Goal: Transaction & Acquisition: Purchase product/service

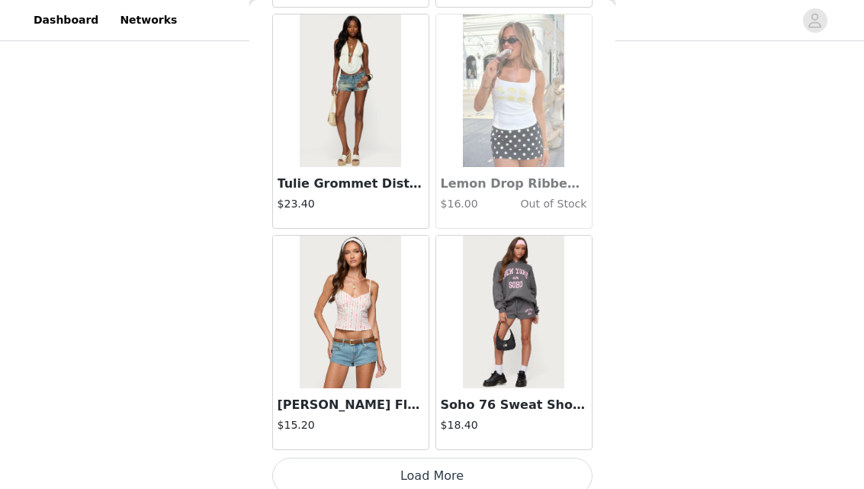
scroll to position [19537, 0]
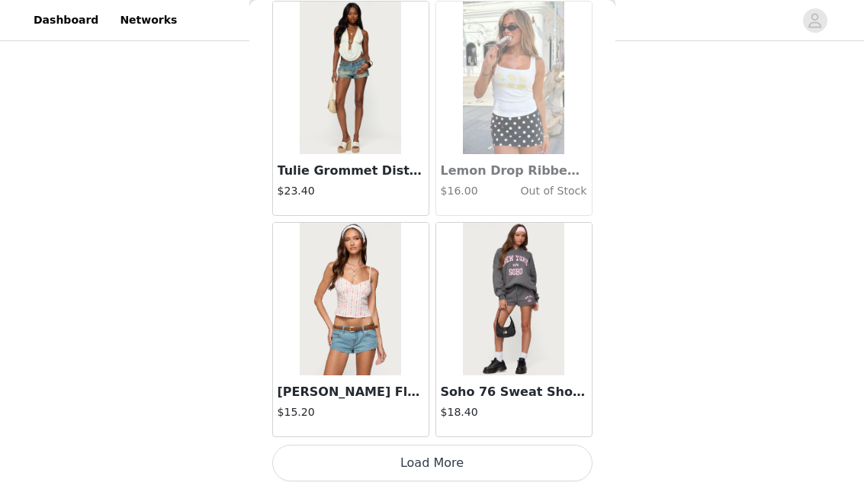
drag, startPoint x: 424, startPoint y: 461, endPoint x: 424, endPoint y: 439, distance: 21.4
click at [424, 461] on button "Load More" at bounding box center [432, 463] width 320 height 37
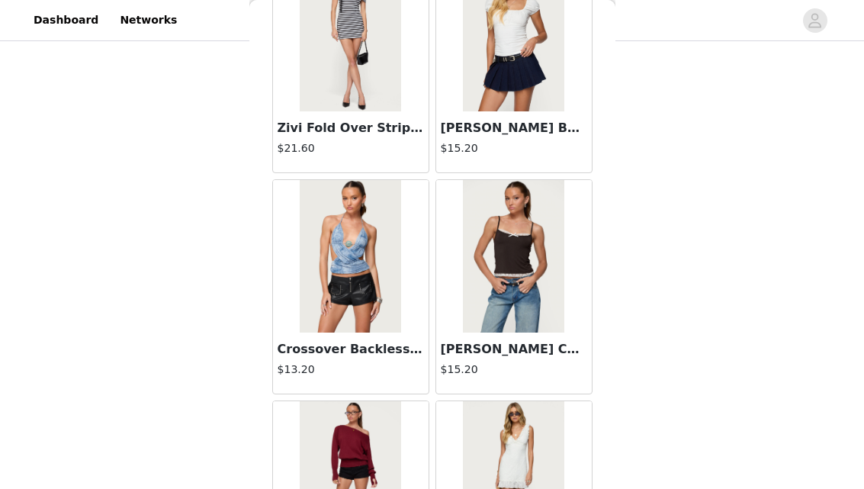
scroll to position [21534, 0]
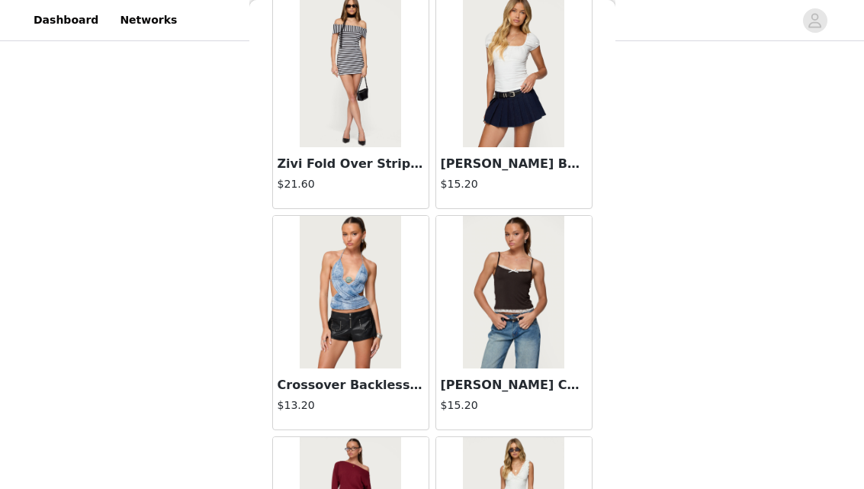
click at [525, 117] on img at bounding box center [513, 71] width 101 height 153
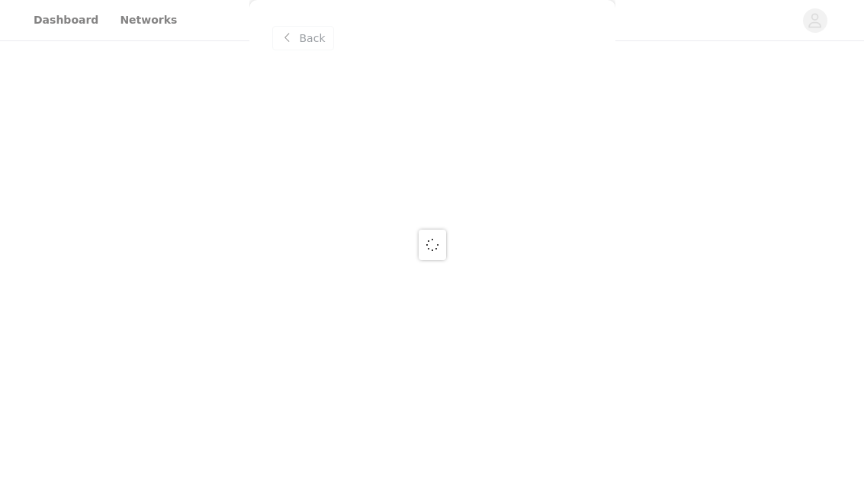
scroll to position [0, 0]
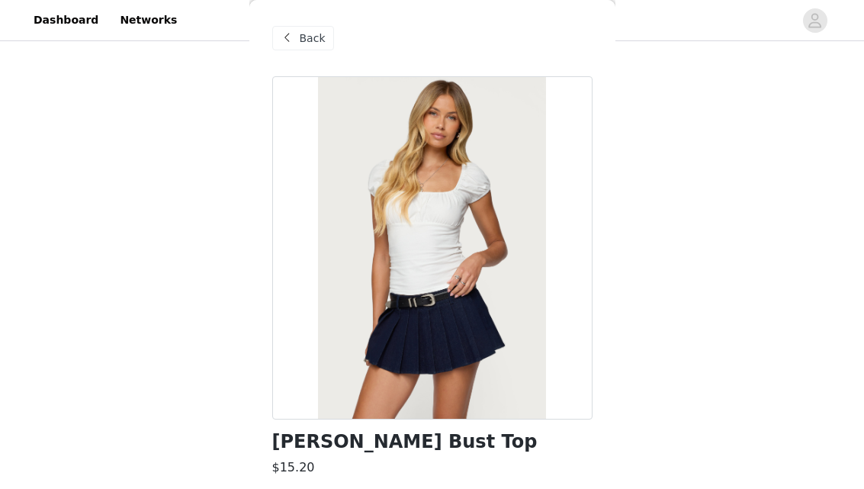
click at [300, 42] on span "Back" at bounding box center [313, 39] width 26 height 16
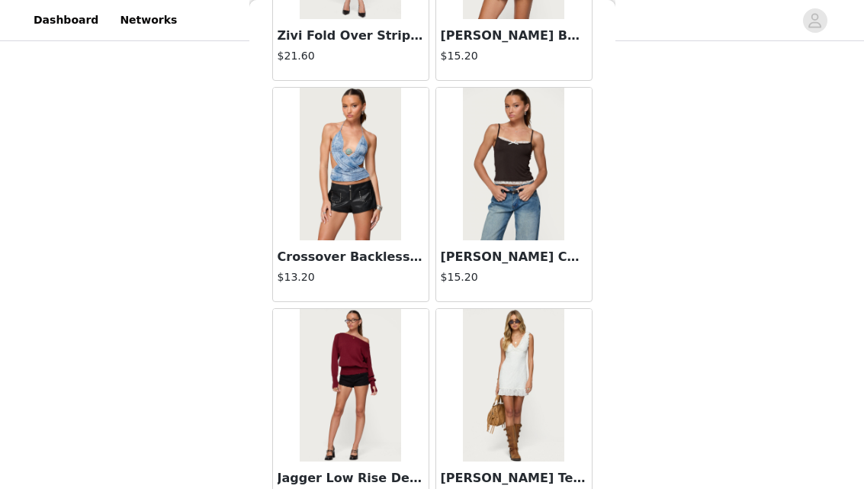
scroll to position [21748, 0]
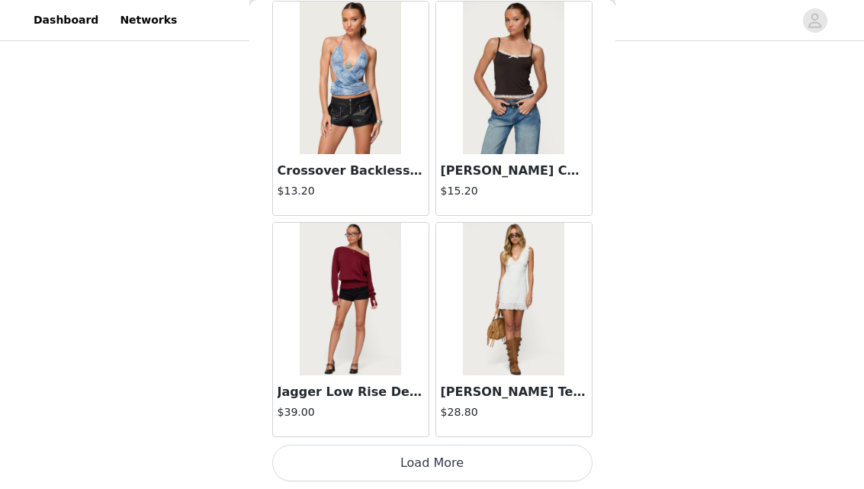
click at [460, 471] on button "Load More" at bounding box center [432, 463] width 320 height 37
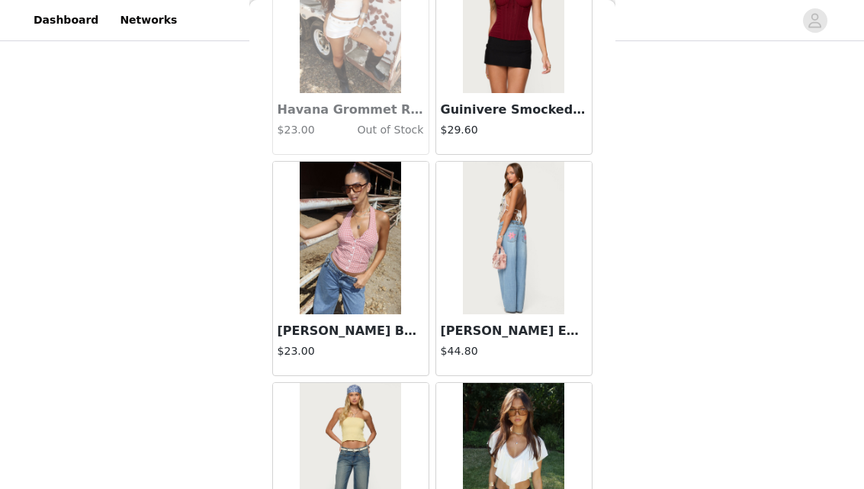
scroll to position [23960, 0]
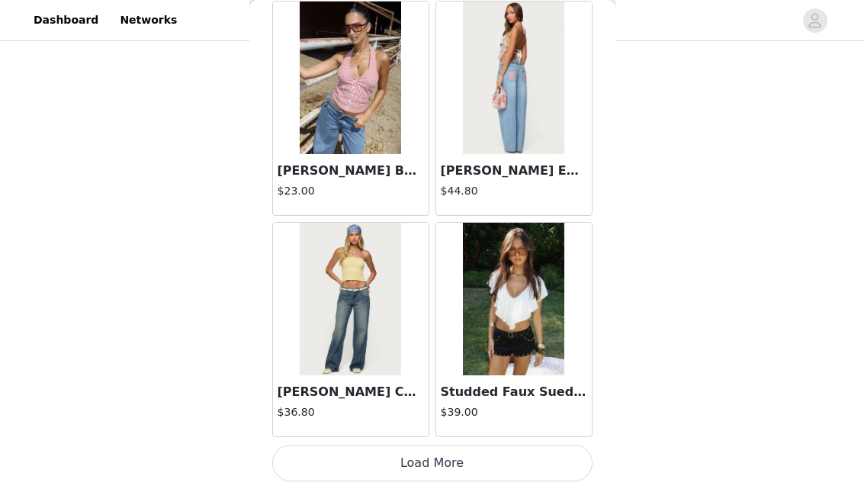
click at [426, 462] on button "Load More" at bounding box center [432, 463] width 320 height 37
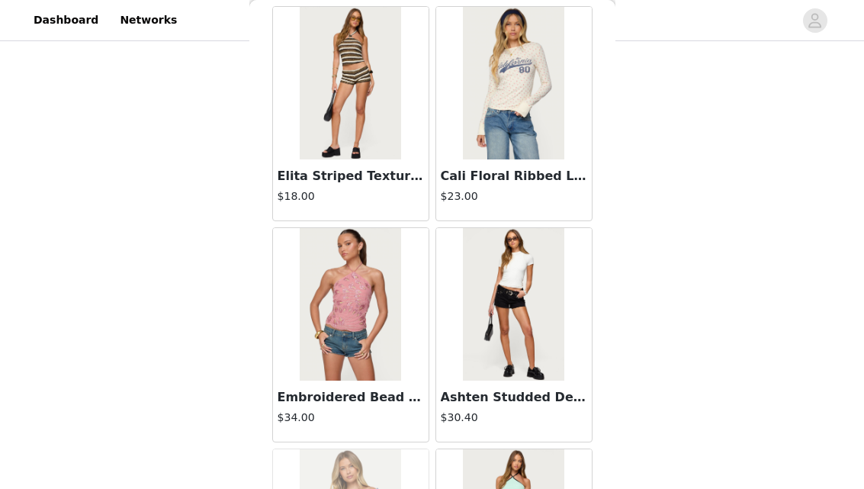
scroll to position [25071, 0]
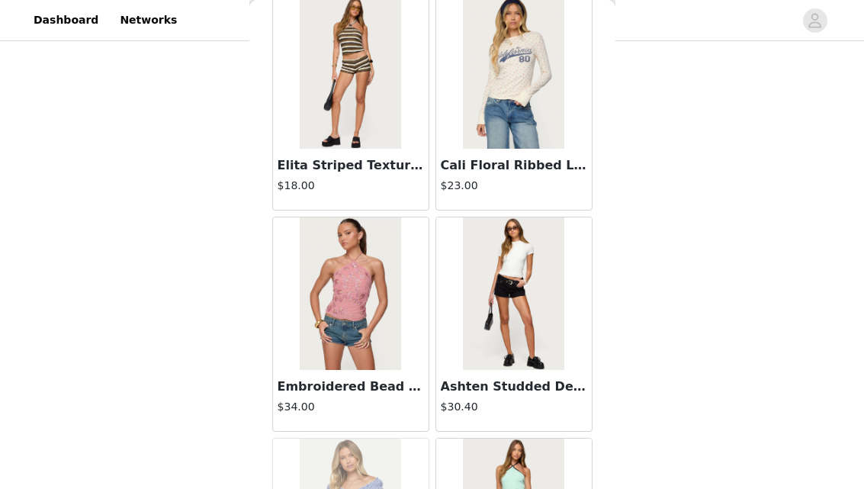
click at [376, 149] on div "Elita Striped Textured Knit Shorts $18.00" at bounding box center [351, 179] width 156 height 61
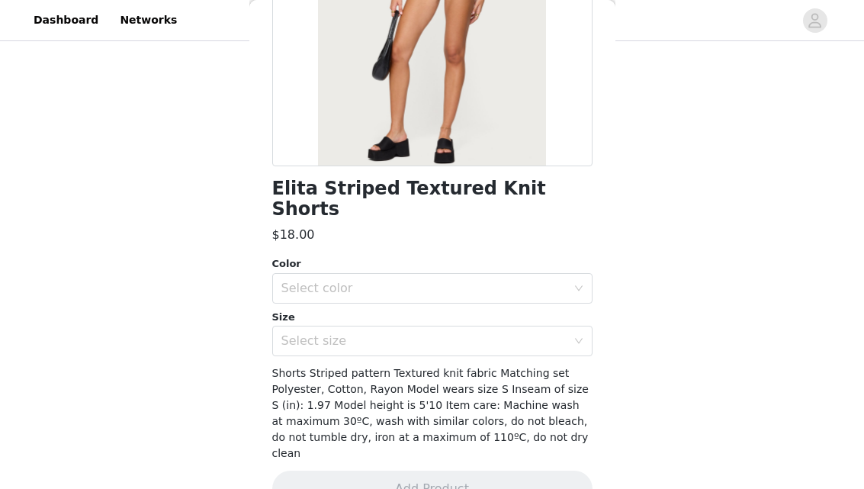
scroll to position [1688, 0]
click at [350, 326] on div "Select size" at bounding box center [427, 340] width 292 height 29
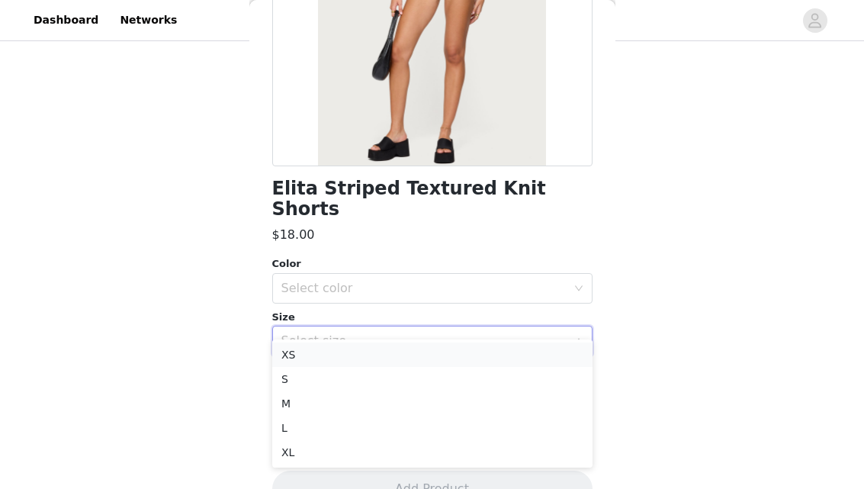
click at [335, 353] on li "XS" at bounding box center [432, 354] width 320 height 24
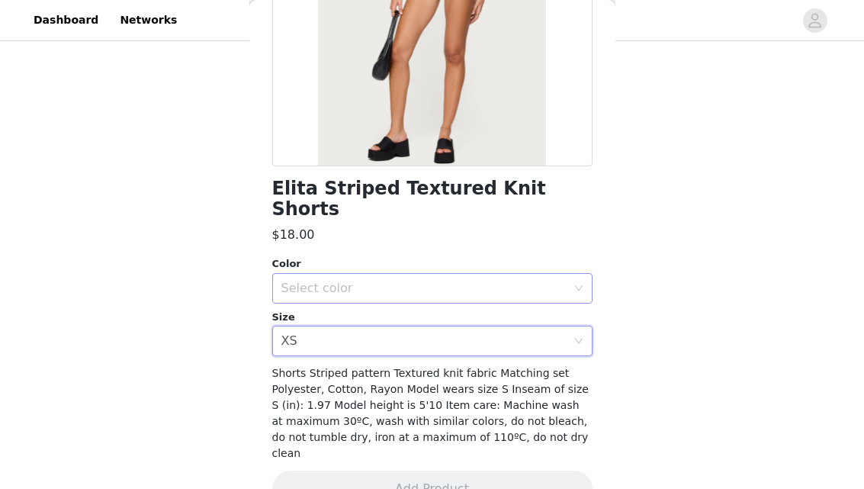
click at [336, 281] on div "Select color" at bounding box center [423, 288] width 285 height 15
click at [336, 300] on li "MIX" at bounding box center [432, 301] width 320 height 24
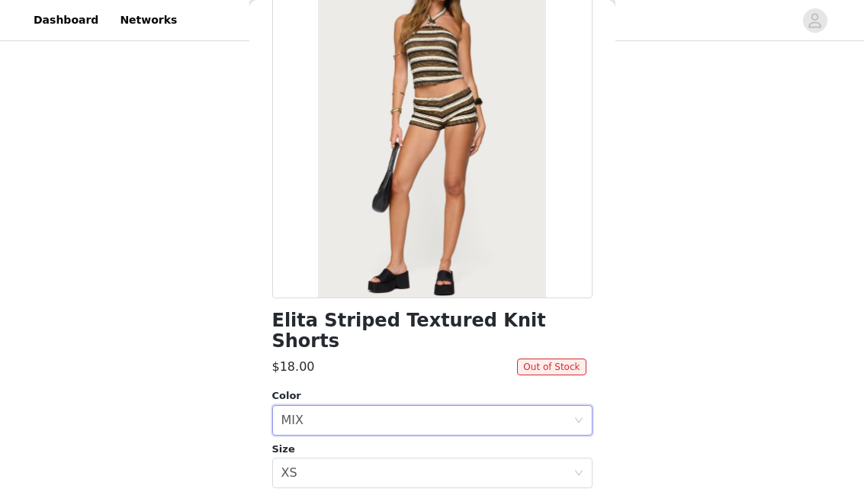
scroll to position [0, 0]
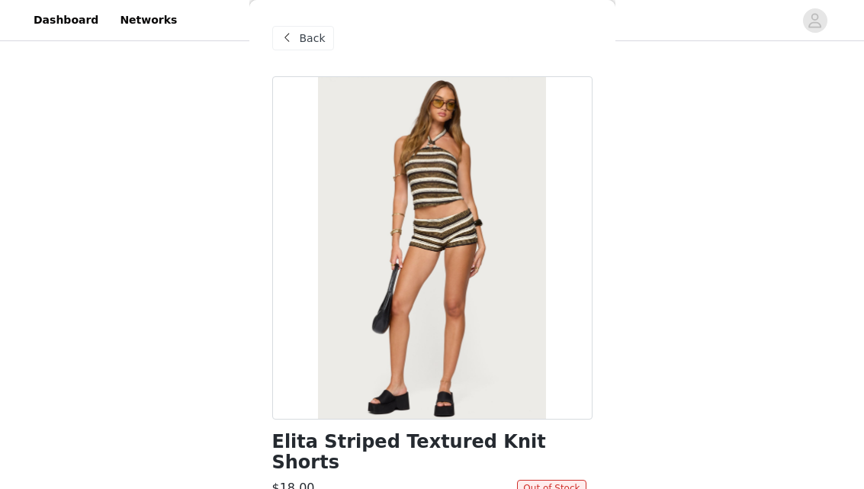
click at [300, 40] on span "Back" at bounding box center [313, 39] width 26 height 16
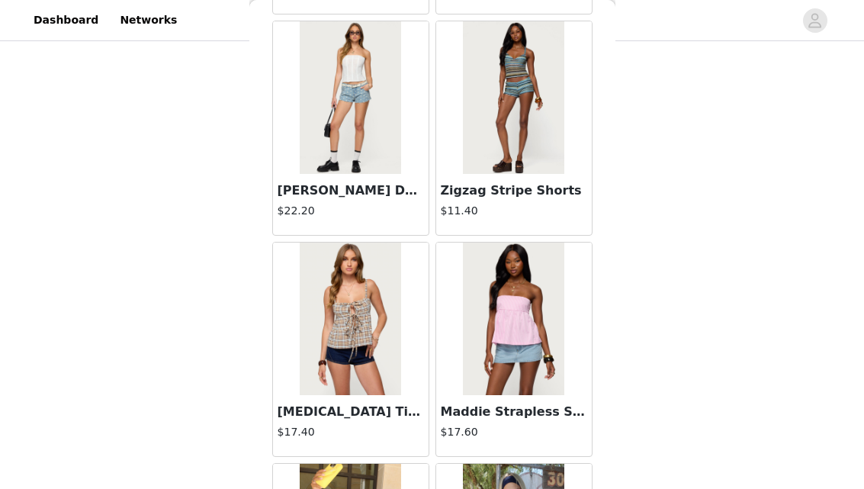
scroll to position [15317, 0]
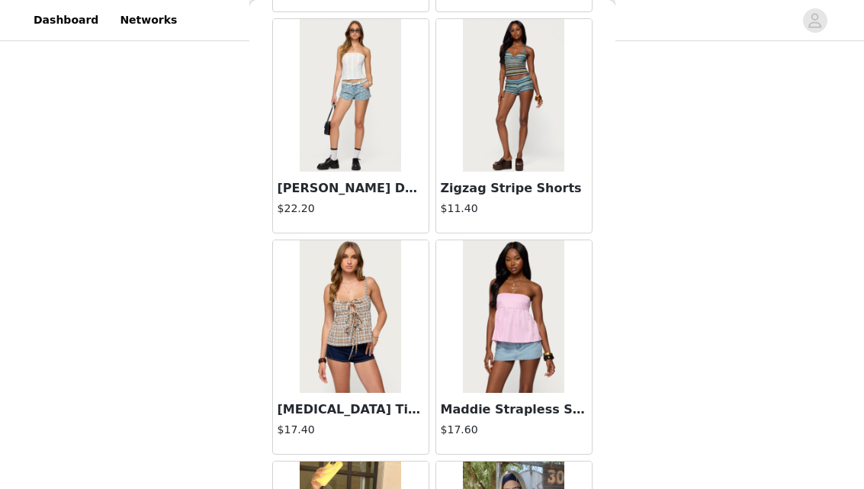
click at [517, 161] on img at bounding box center [513, 95] width 101 height 153
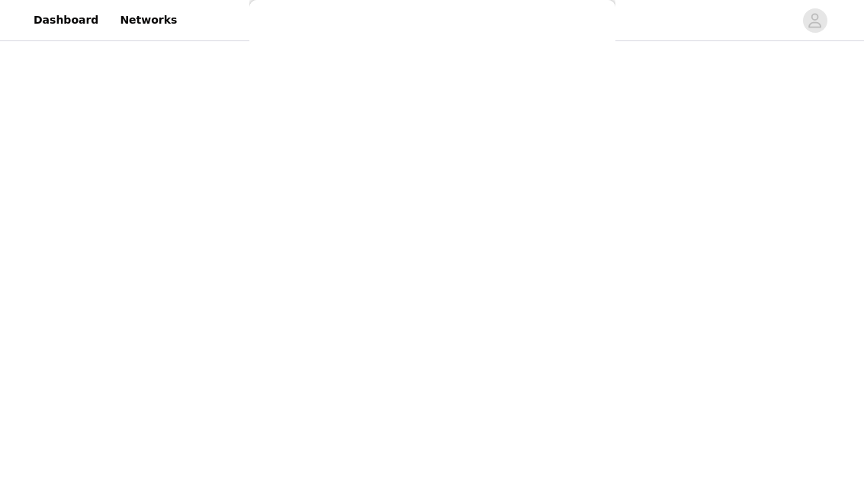
scroll to position [253, 0]
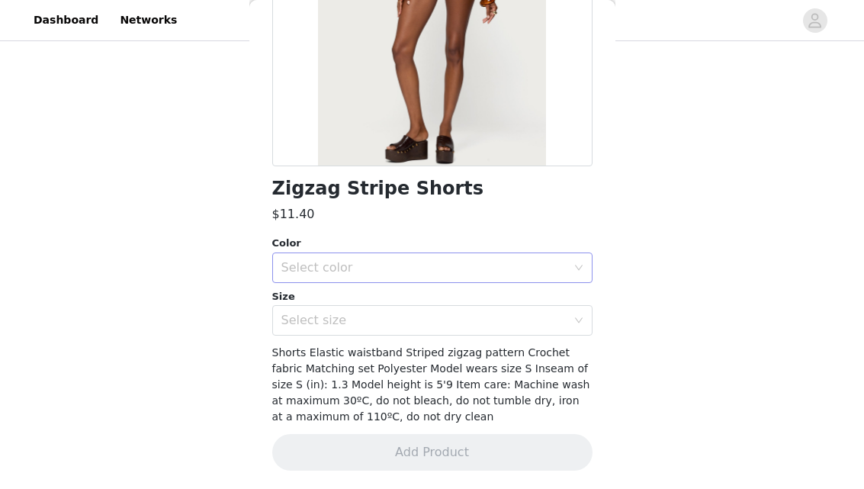
click at [392, 264] on div "Select color" at bounding box center [423, 267] width 285 height 15
click at [381, 300] on li "BLUE" at bounding box center [432, 301] width 320 height 24
click at [381, 327] on div "Select size" at bounding box center [423, 320] width 285 height 15
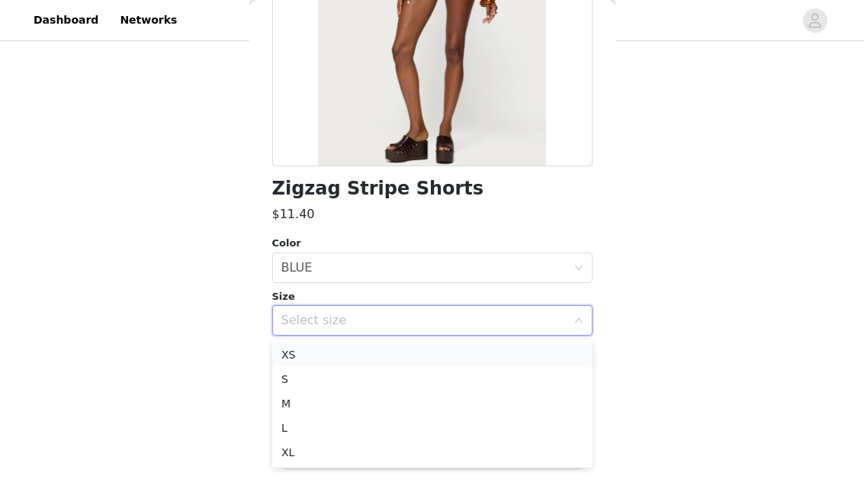
click at [357, 352] on li "XS" at bounding box center [432, 354] width 320 height 24
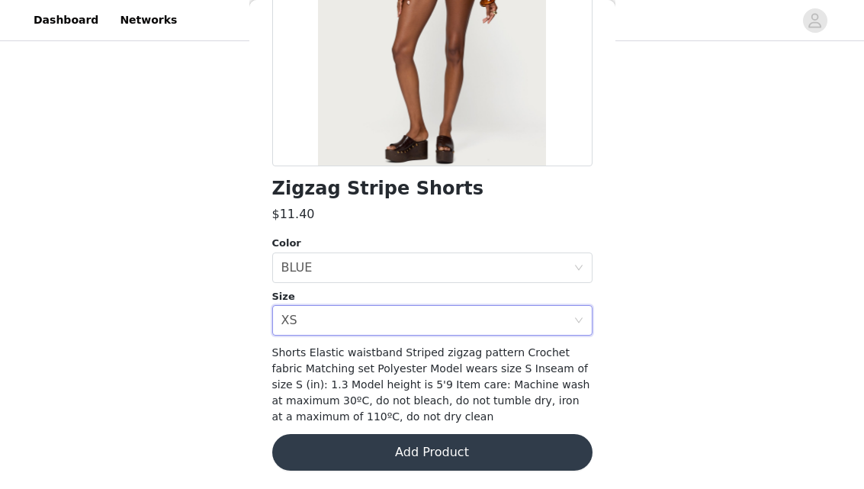
click at [400, 453] on button "Add Product" at bounding box center [432, 452] width 320 height 37
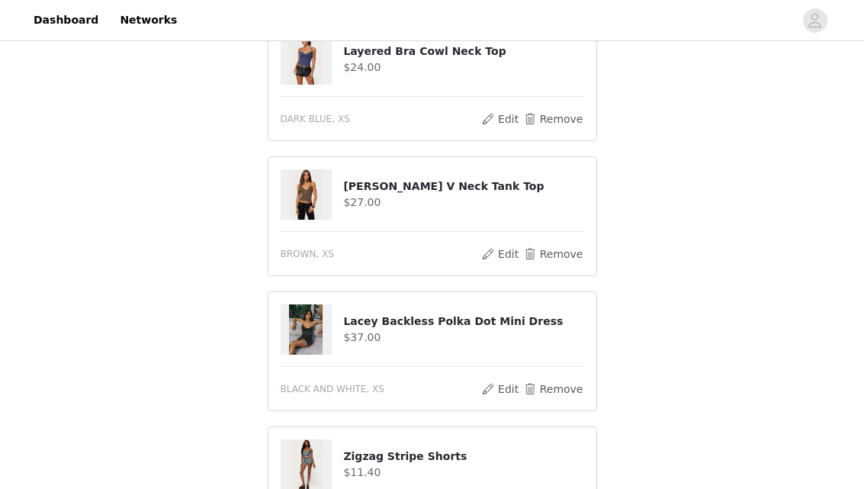
scroll to position [1595, 0]
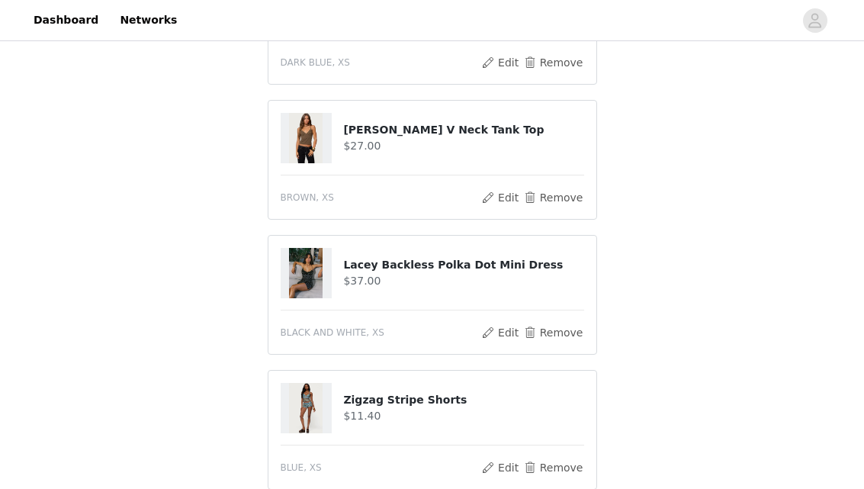
click at [457, 124] on h4 "[PERSON_NAME] V Neck Tank Top" at bounding box center [463, 130] width 240 height 16
click at [307, 139] on img at bounding box center [306, 138] width 34 height 50
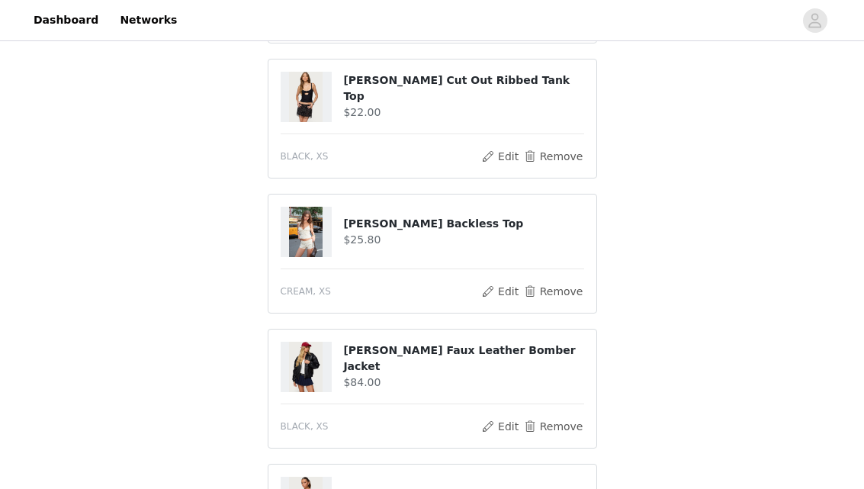
scroll to position [1096, 0]
click at [410, 219] on h4 "[PERSON_NAME] Backless Top" at bounding box center [463, 225] width 240 height 16
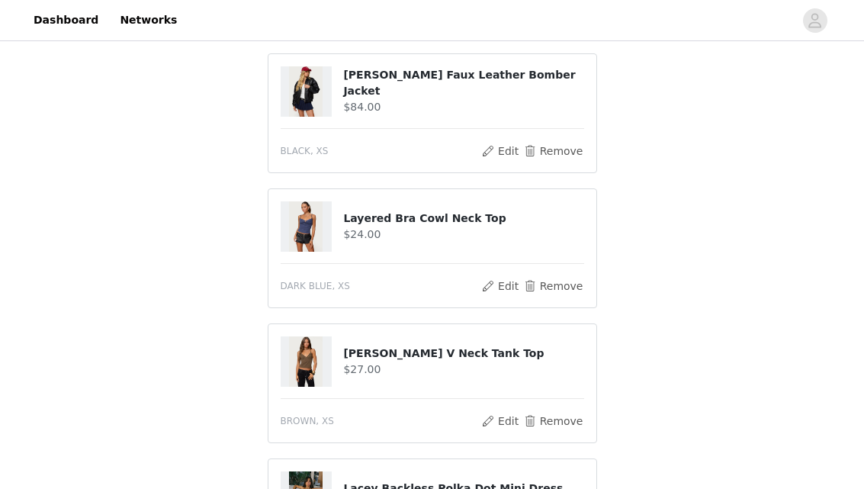
scroll to position [1415, 0]
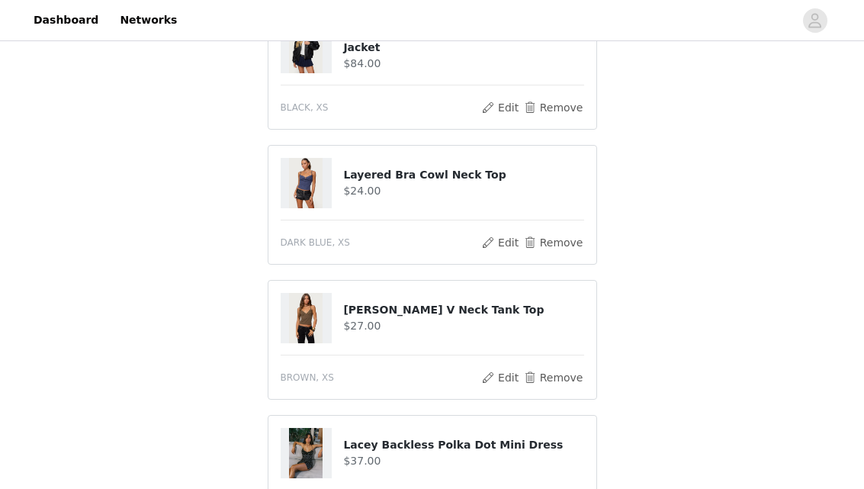
click at [395, 177] on h4 "Layered Bra Cowl Neck Top" at bounding box center [463, 175] width 240 height 16
click at [500, 240] on button "Edit" at bounding box center [500, 242] width 39 height 18
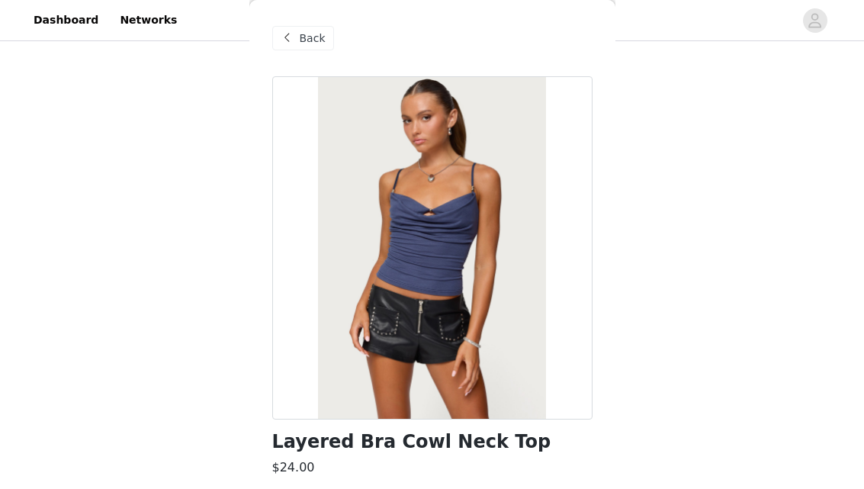
click at [310, 36] on span "Back" at bounding box center [313, 39] width 26 height 16
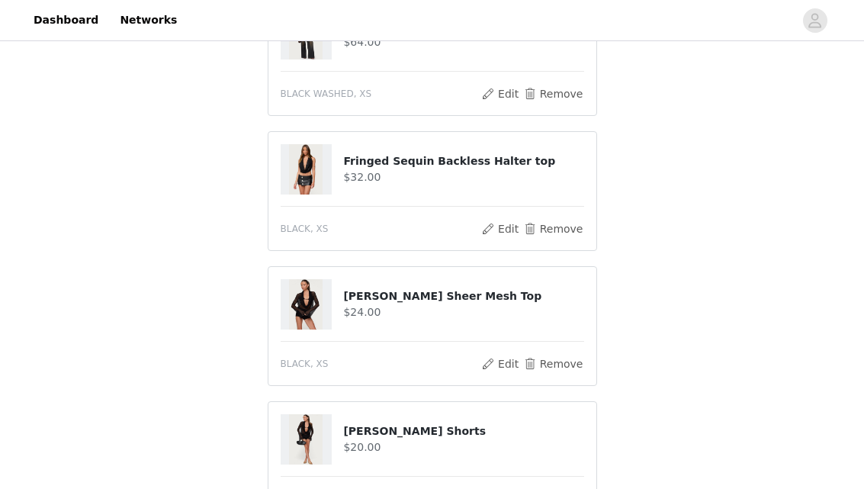
scroll to position [455, 0]
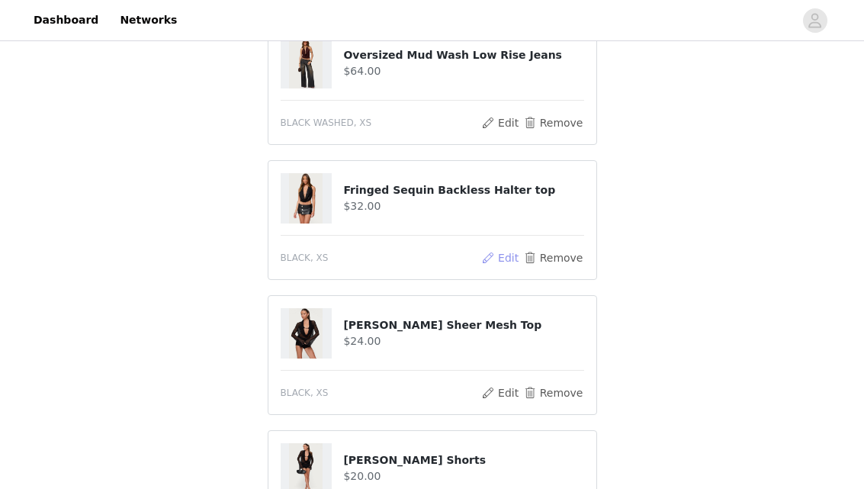
click at [499, 259] on button "Edit" at bounding box center [500, 258] width 39 height 18
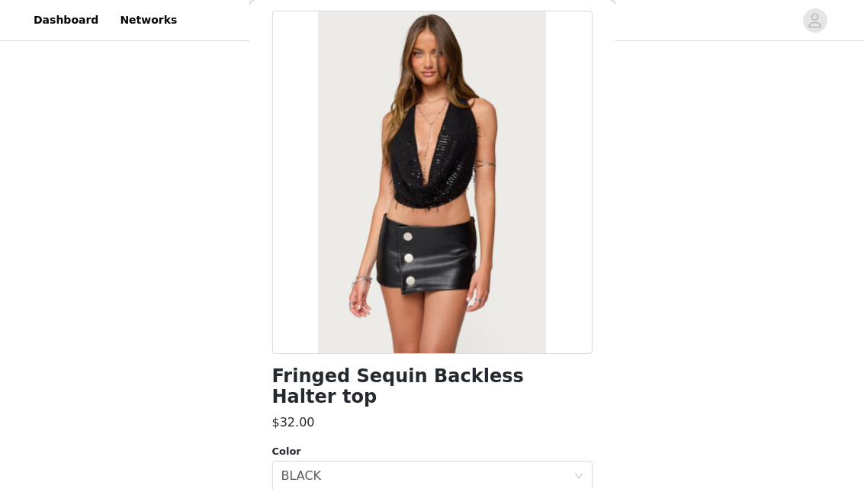
scroll to position [0, 0]
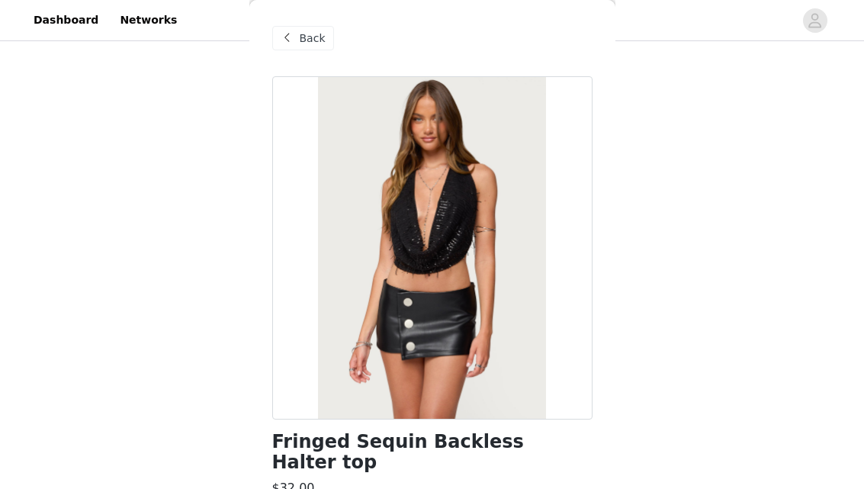
click at [316, 39] on span "Back" at bounding box center [313, 39] width 26 height 16
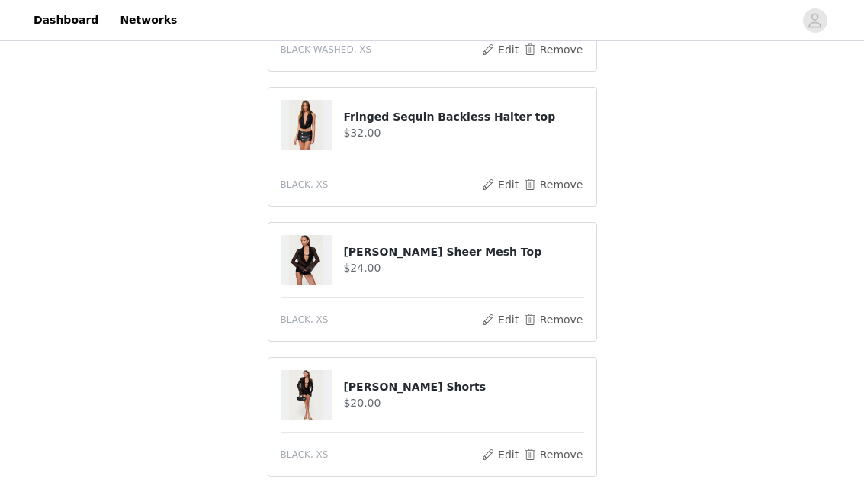
scroll to position [527, 0]
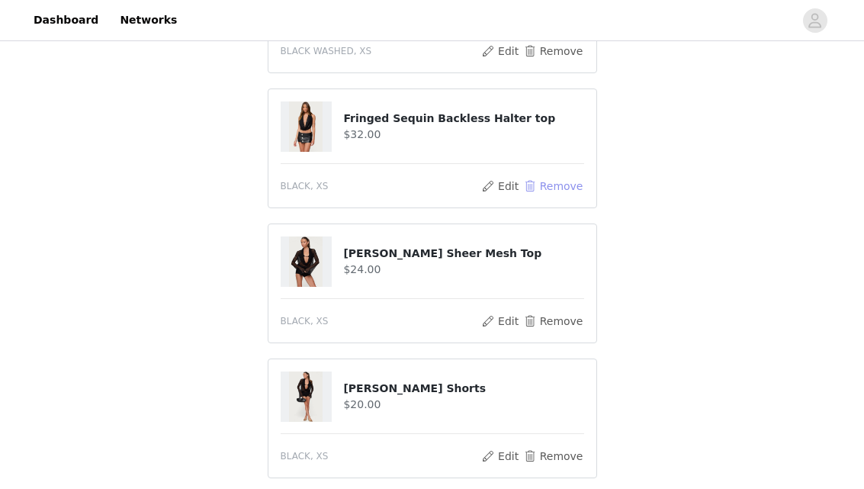
click at [553, 184] on button "Remove" at bounding box center [552, 186] width 61 height 18
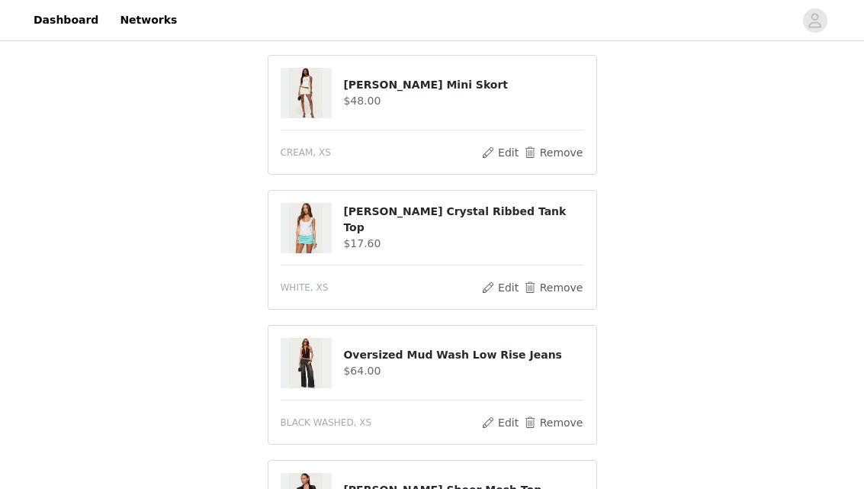
scroll to position [152, 0]
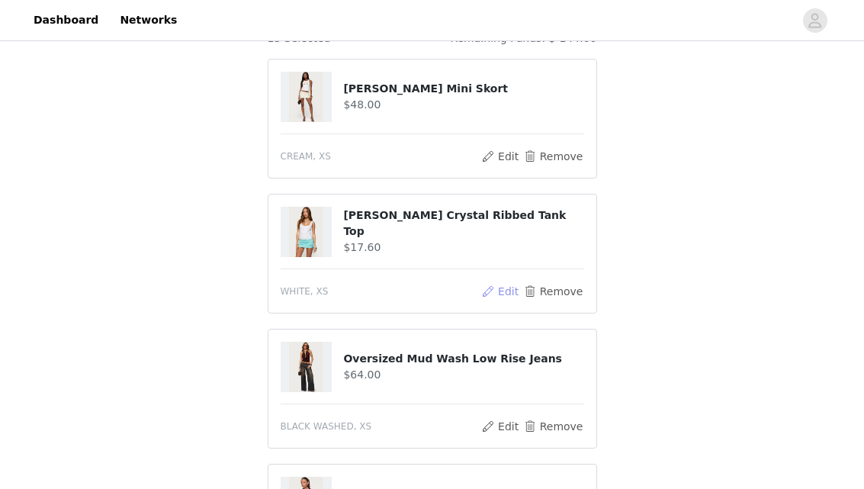
click at [494, 288] on button "Edit" at bounding box center [500, 291] width 39 height 18
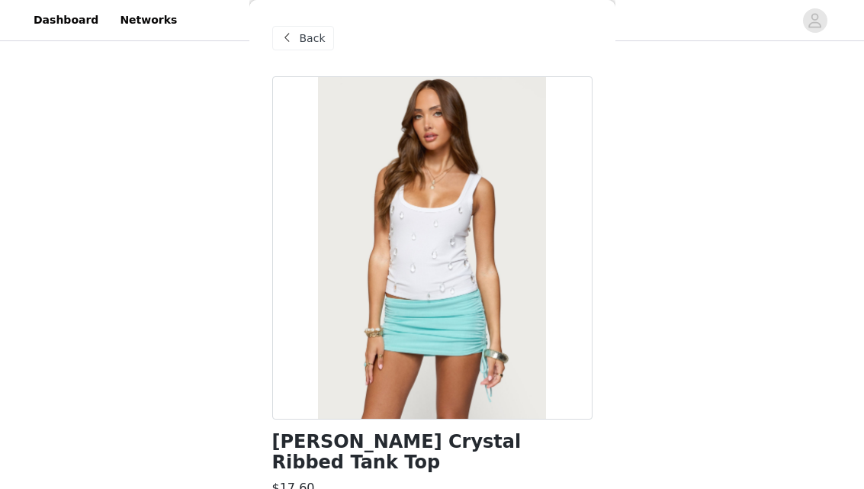
click at [301, 37] on span "Back" at bounding box center [313, 39] width 26 height 16
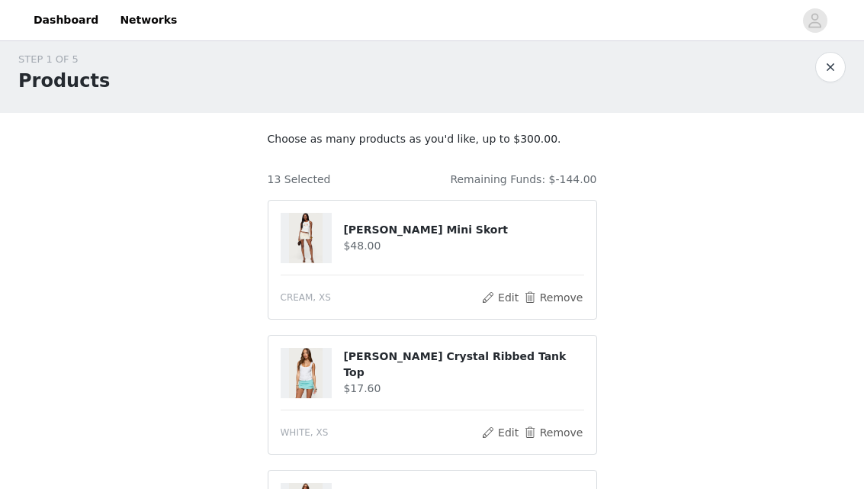
scroll to position [0, 0]
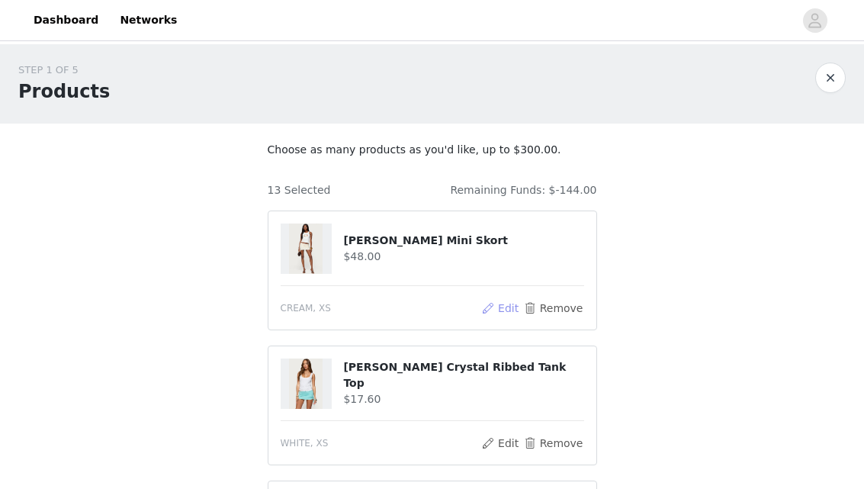
click at [493, 303] on button "Edit" at bounding box center [500, 308] width 39 height 18
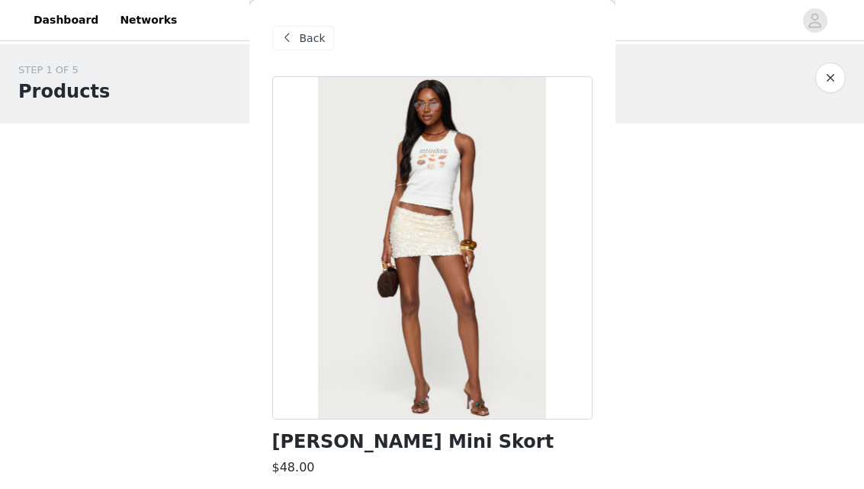
click at [315, 36] on span "Back" at bounding box center [313, 39] width 26 height 16
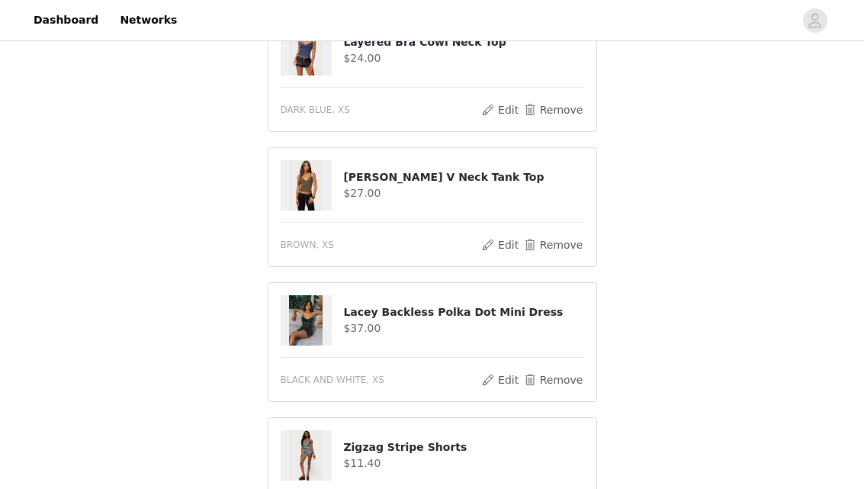
scroll to position [1405, 0]
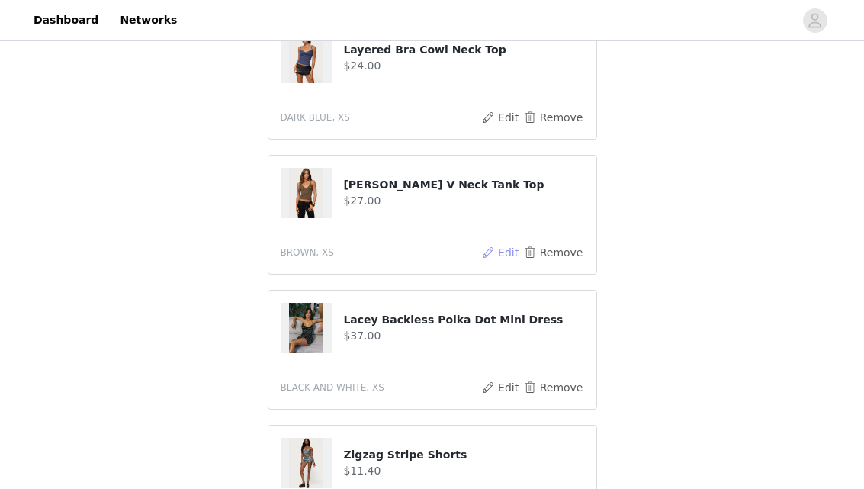
click at [509, 252] on button "Edit" at bounding box center [500, 252] width 39 height 18
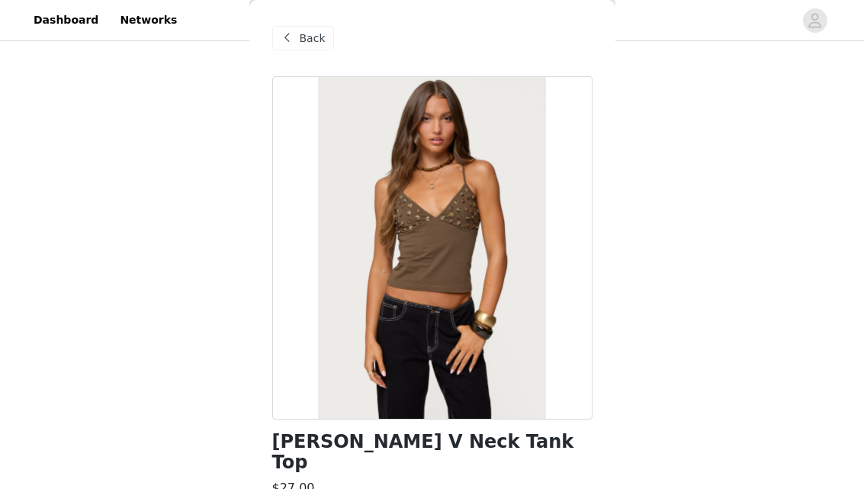
click at [307, 39] on span "Back" at bounding box center [313, 39] width 26 height 16
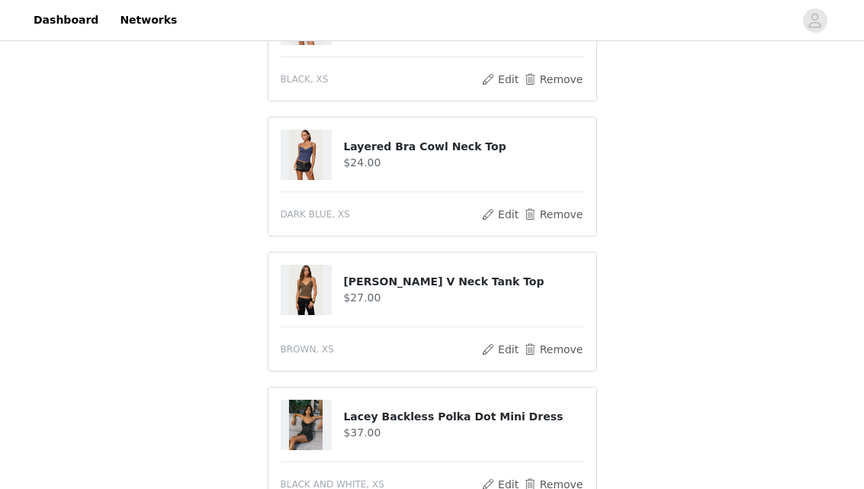
scroll to position [1306, 0]
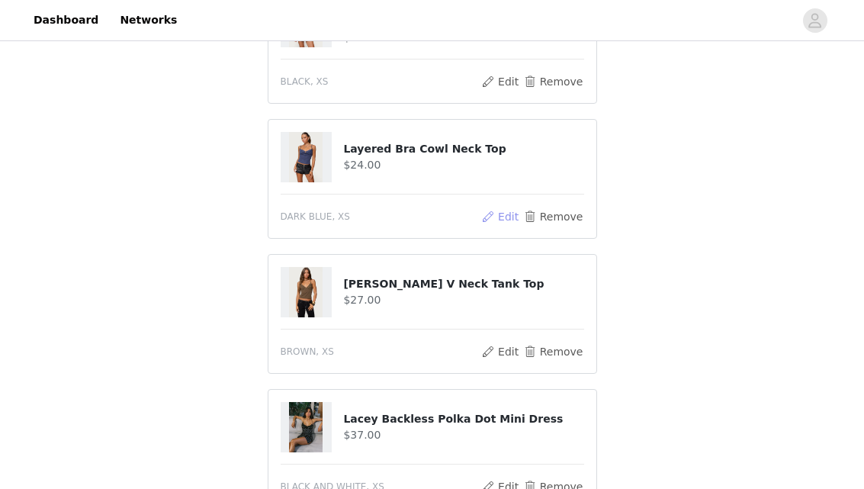
click at [506, 218] on button "Edit" at bounding box center [500, 216] width 39 height 18
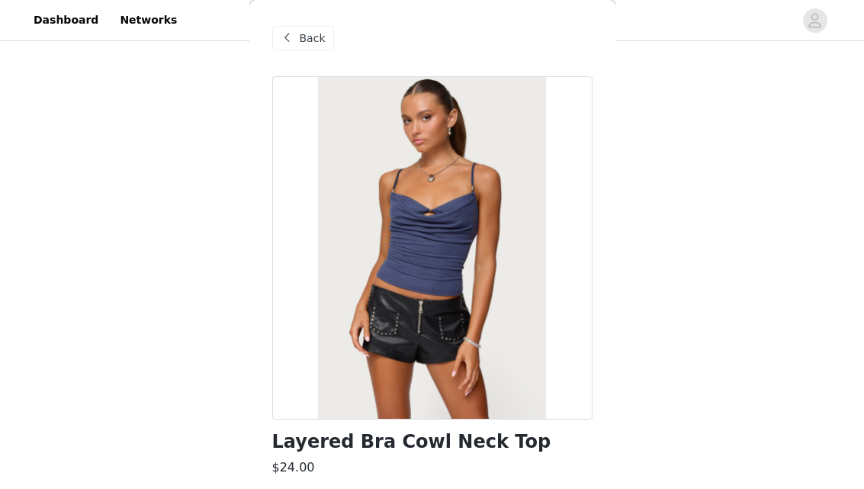
click at [304, 32] on span "Back" at bounding box center [313, 39] width 26 height 16
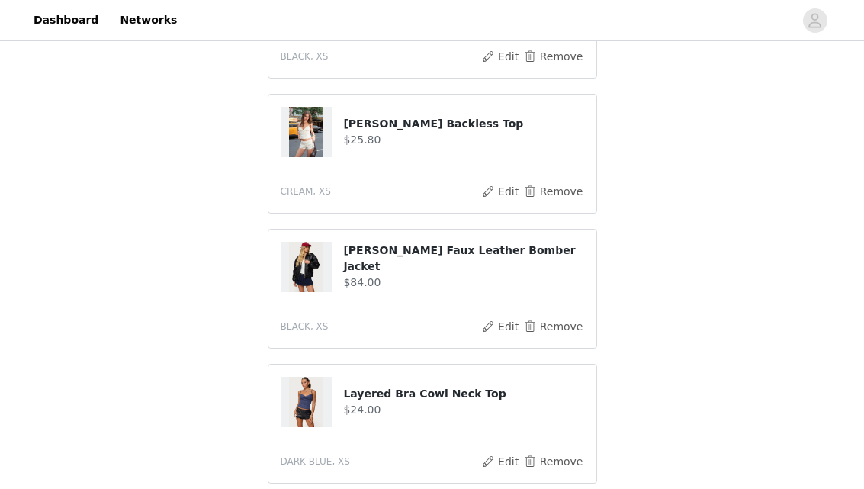
scroll to position [1071, 0]
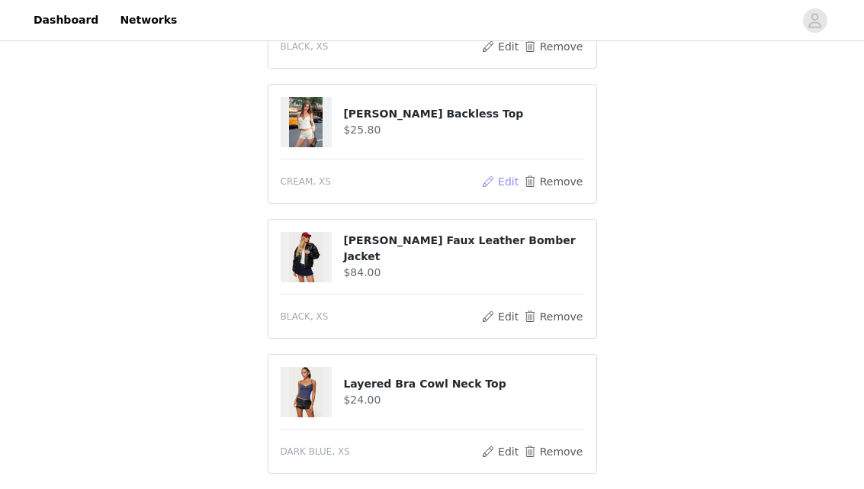
click at [505, 184] on button "Edit" at bounding box center [500, 181] width 39 height 18
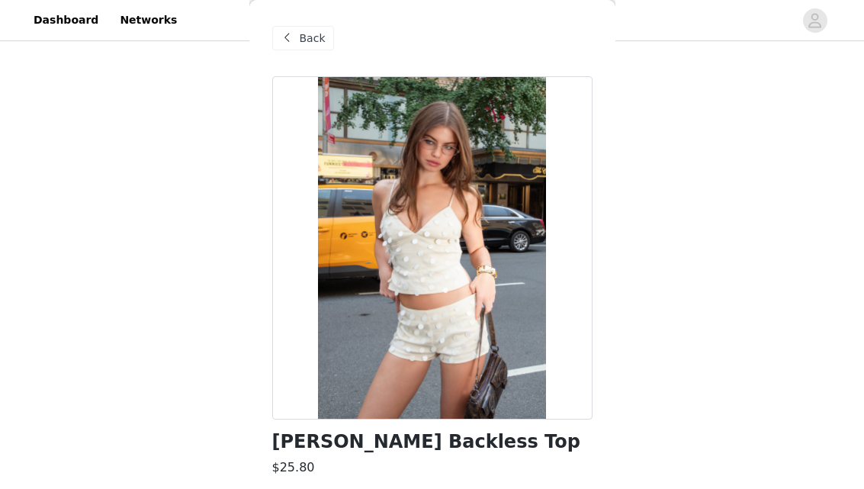
click at [318, 40] on span "Back" at bounding box center [313, 39] width 26 height 16
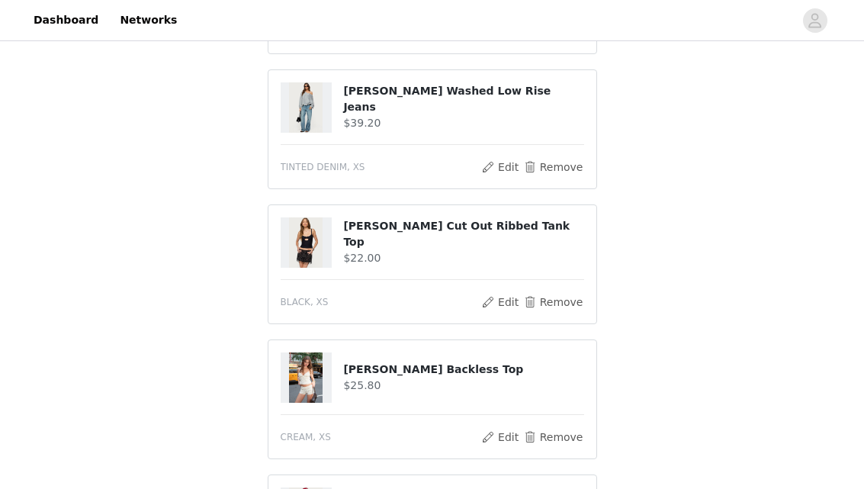
scroll to position [822, 0]
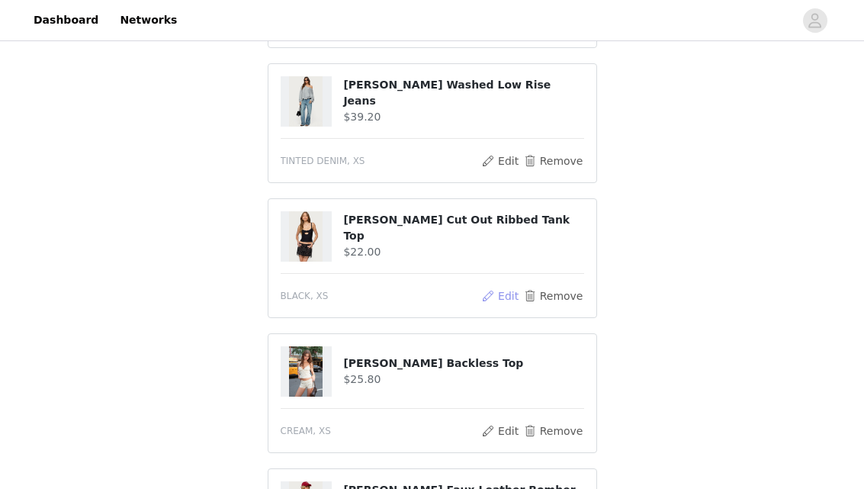
click at [512, 291] on button "Edit" at bounding box center [500, 296] width 39 height 18
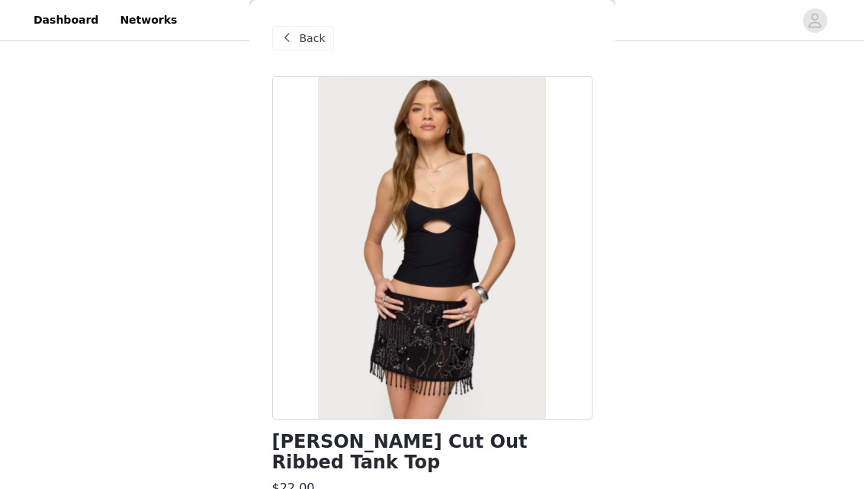
click at [310, 41] on span "Back" at bounding box center [313, 39] width 26 height 16
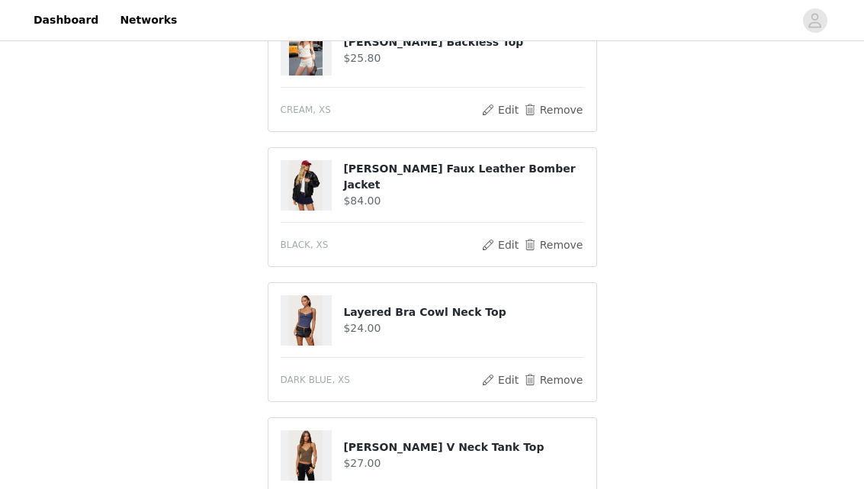
scroll to position [1149, 0]
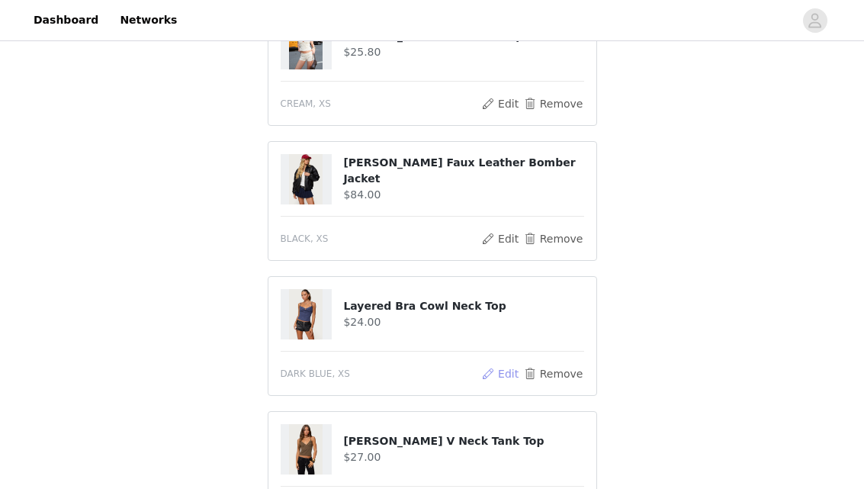
click at [517, 371] on button "Edit" at bounding box center [500, 374] width 39 height 18
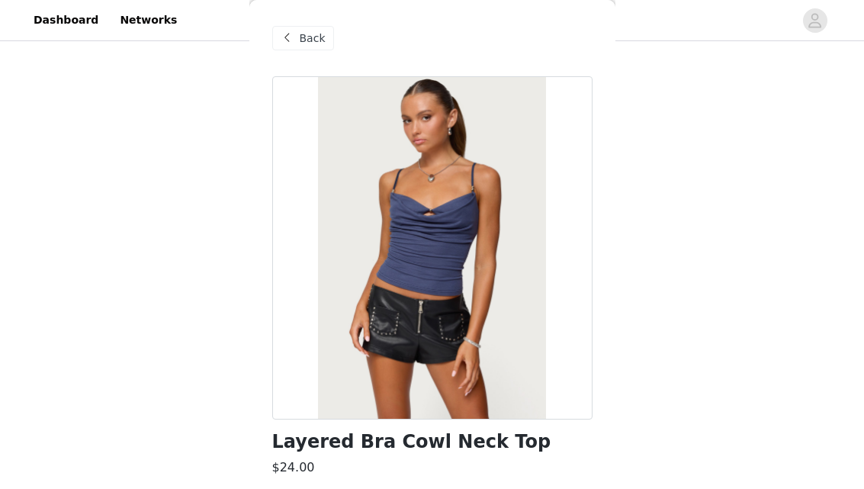
click at [318, 35] on span "Back" at bounding box center [313, 39] width 26 height 16
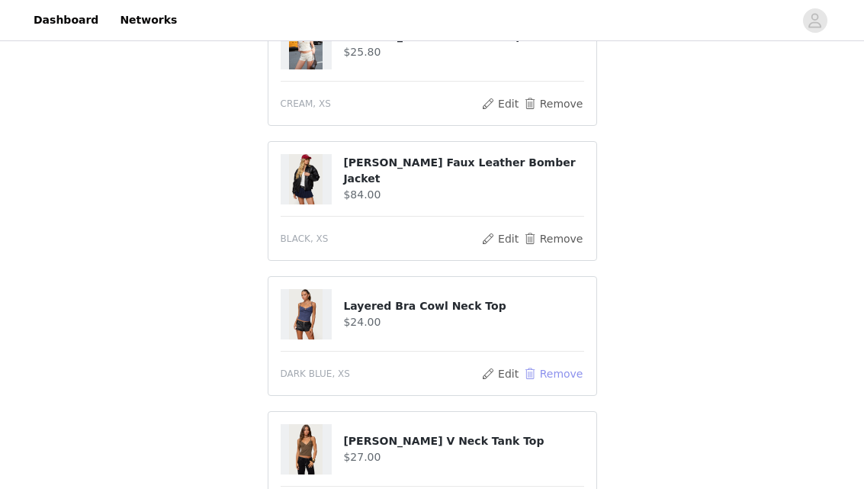
click at [550, 377] on button "Remove" at bounding box center [552, 374] width 61 height 18
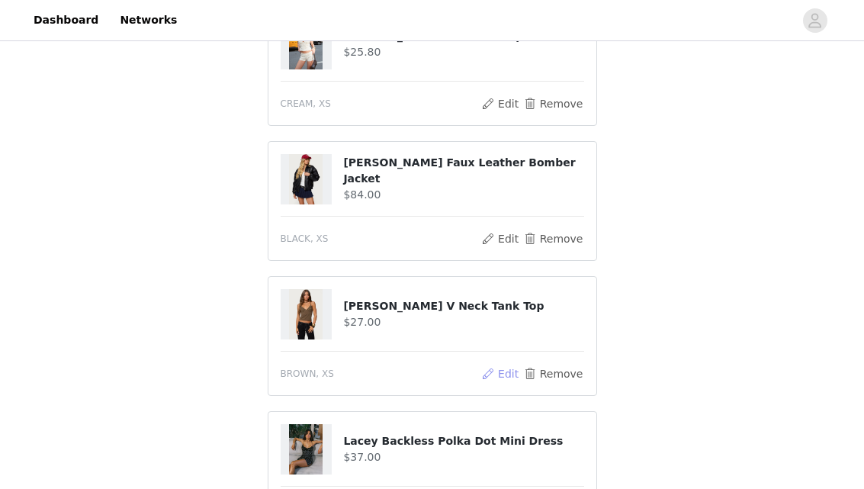
click at [506, 377] on button "Edit" at bounding box center [500, 374] width 39 height 18
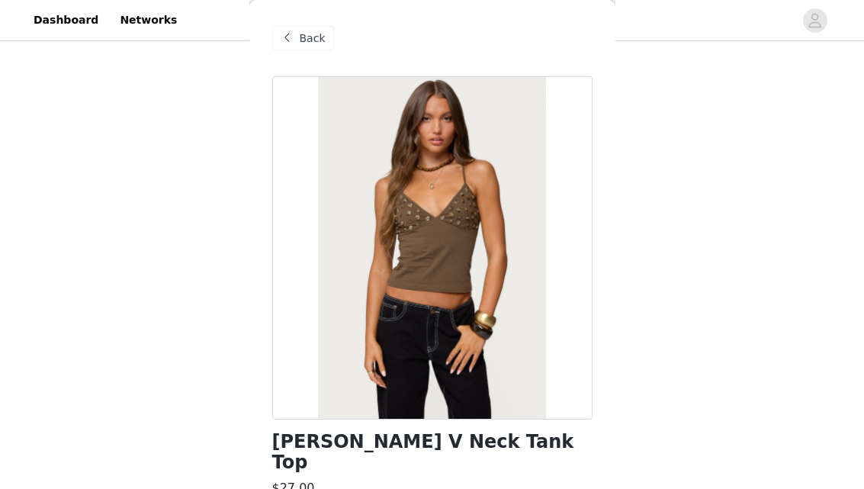
click at [309, 37] on span "Back" at bounding box center [313, 39] width 26 height 16
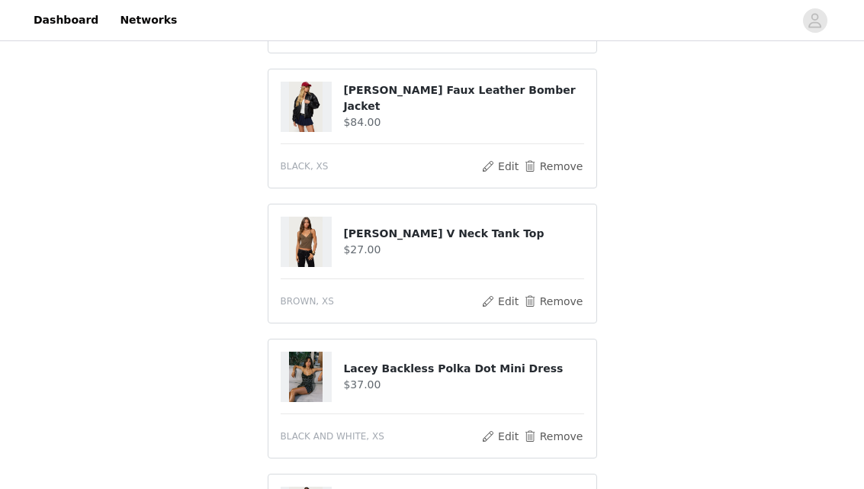
scroll to position [1223, 0]
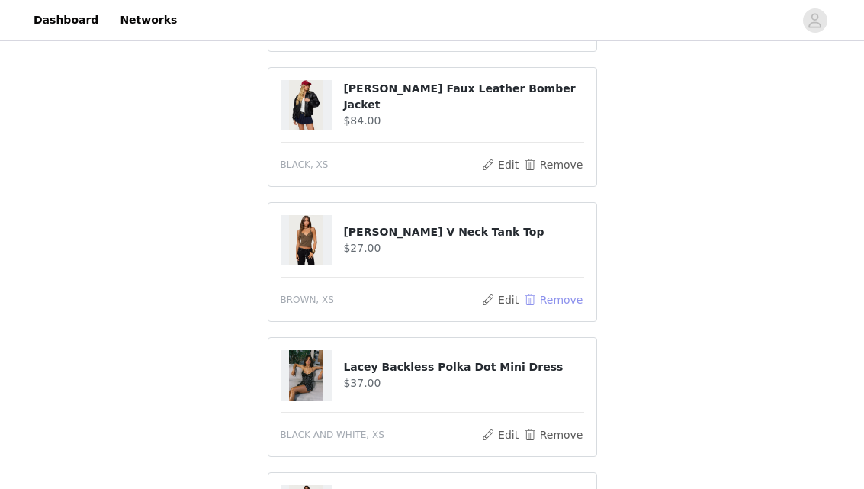
click at [558, 298] on button "Remove" at bounding box center [552, 300] width 61 height 18
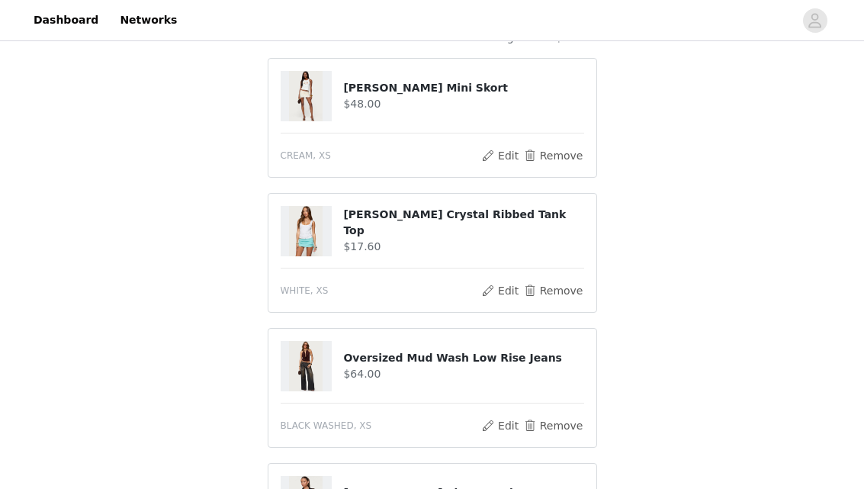
scroll to position [180, 0]
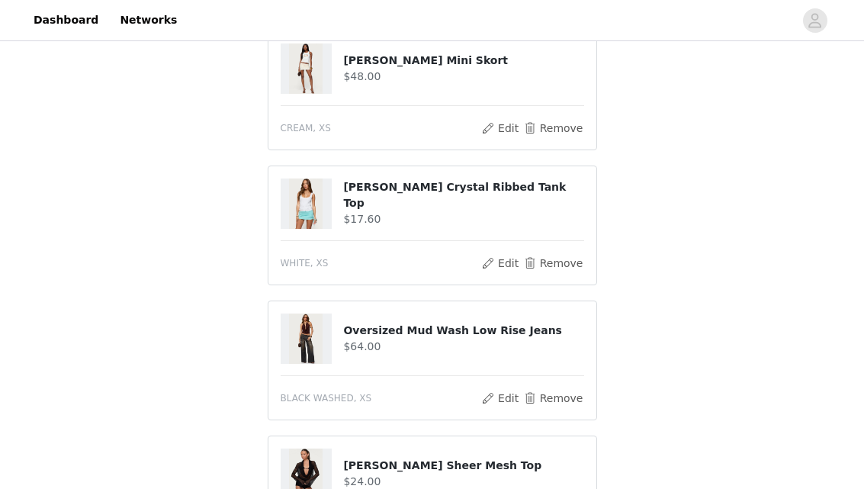
click at [354, 329] on h4 "Oversized Mud Wash Low Rise Jeans" at bounding box center [463, 331] width 240 height 16
click at [505, 393] on button "Edit" at bounding box center [500, 398] width 39 height 18
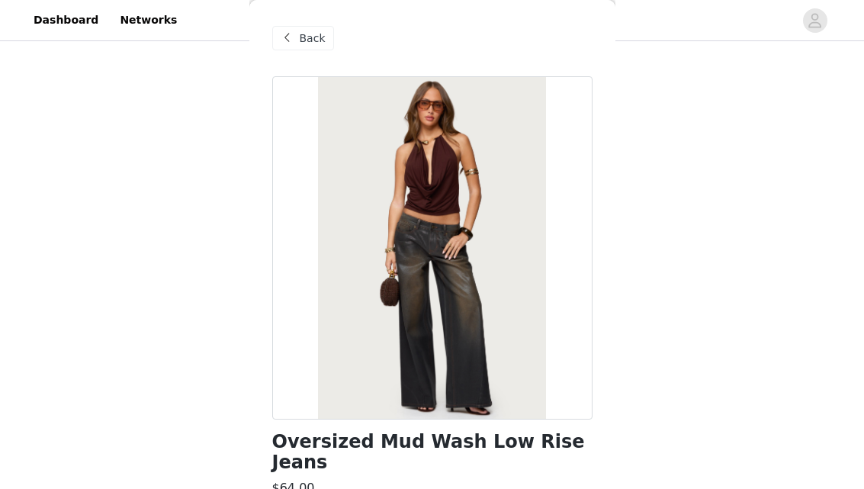
click at [304, 41] on span "Back" at bounding box center [313, 39] width 26 height 16
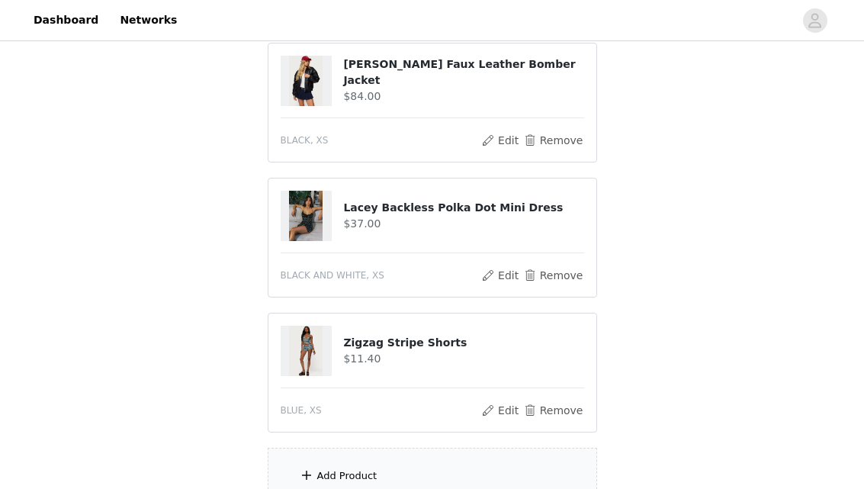
scroll to position [1257, 0]
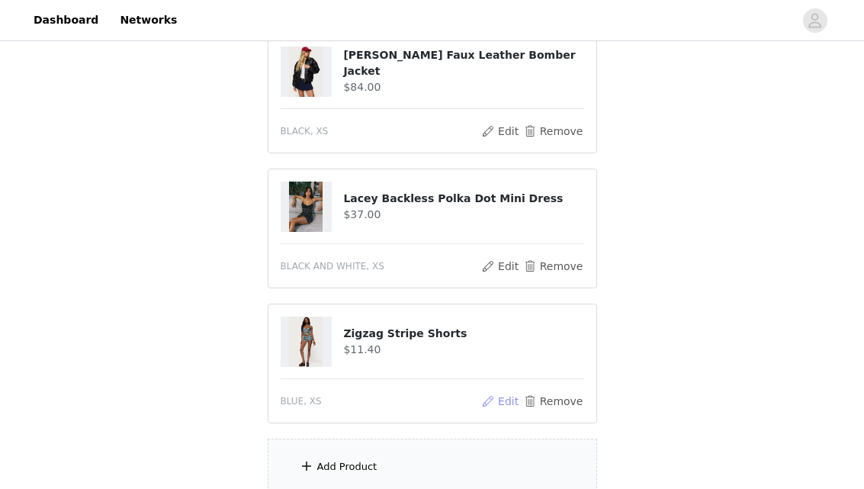
click at [516, 395] on button "Edit" at bounding box center [500, 401] width 39 height 18
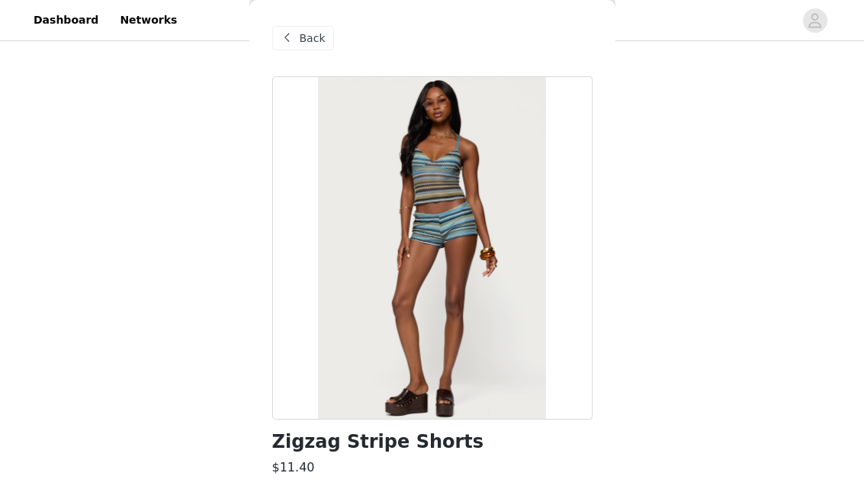
click at [296, 41] on div "Back" at bounding box center [303, 38] width 62 height 24
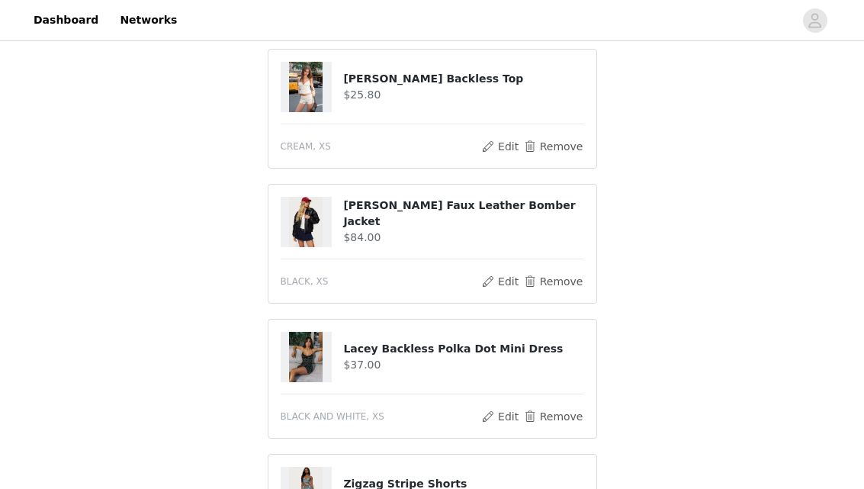
scroll to position [1101, 0]
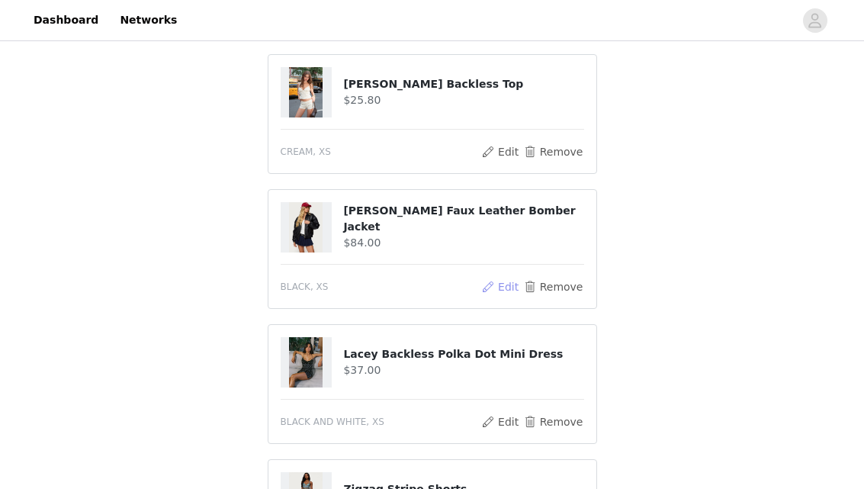
click at [502, 284] on button "Edit" at bounding box center [500, 287] width 39 height 18
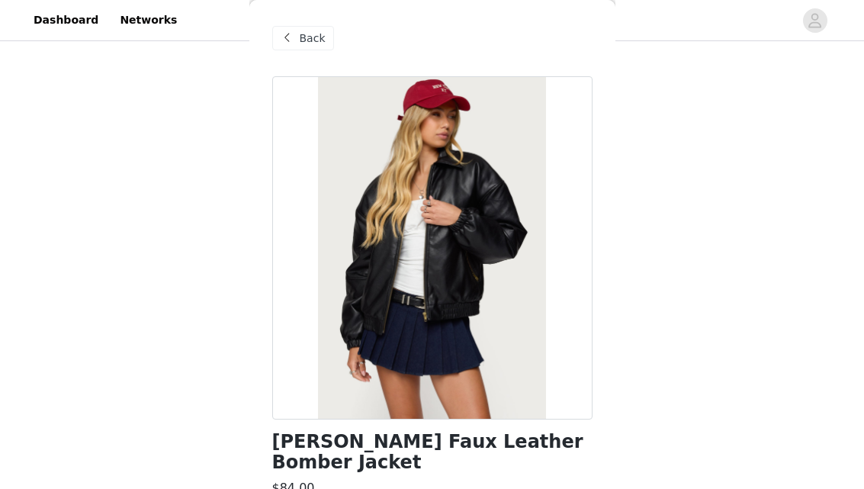
click at [318, 38] on span "Back" at bounding box center [313, 39] width 26 height 16
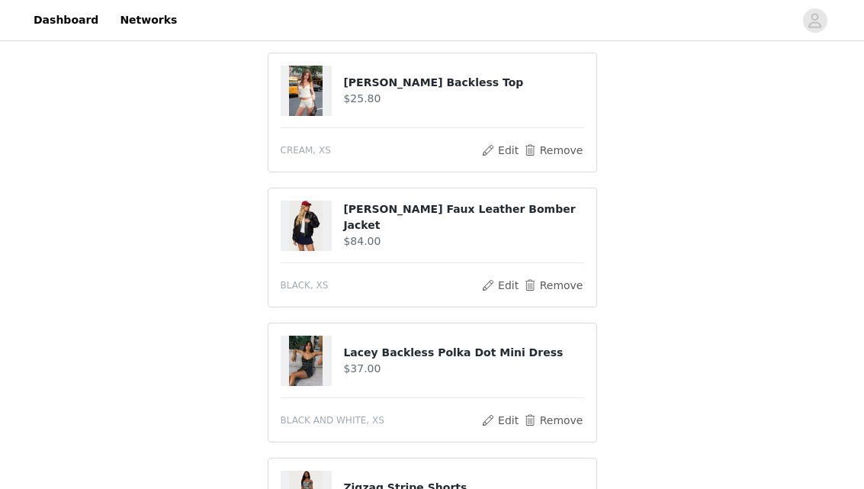
scroll to position [1118, 0]
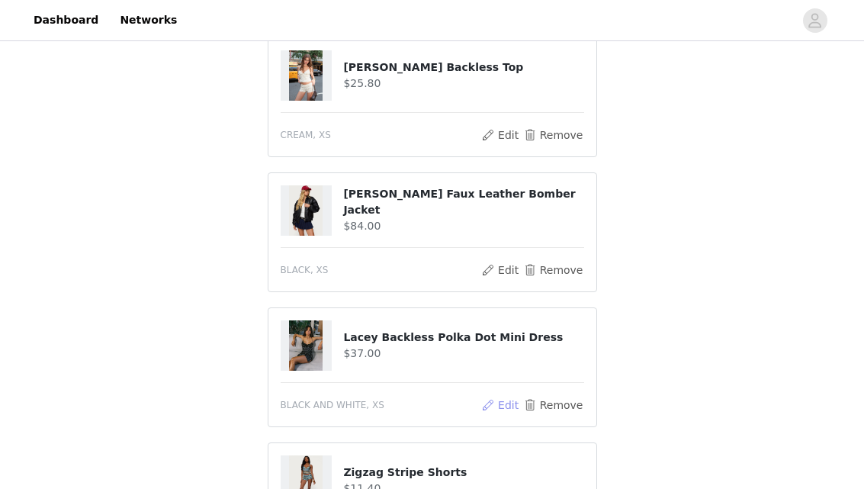
click at [502, 406] on button "Edit" at bounding box center [500, 405] width 39 height 18
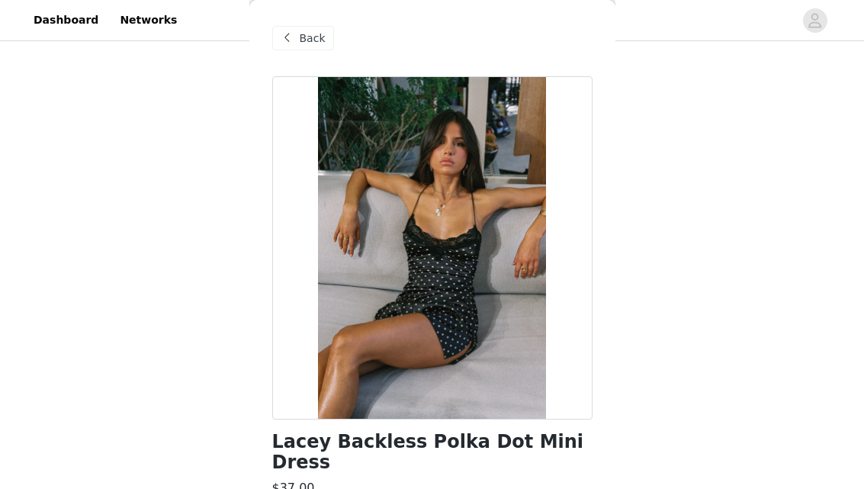
click at [310, 43] on span "Back" at bounding box center [313, 39] width 26 height 16
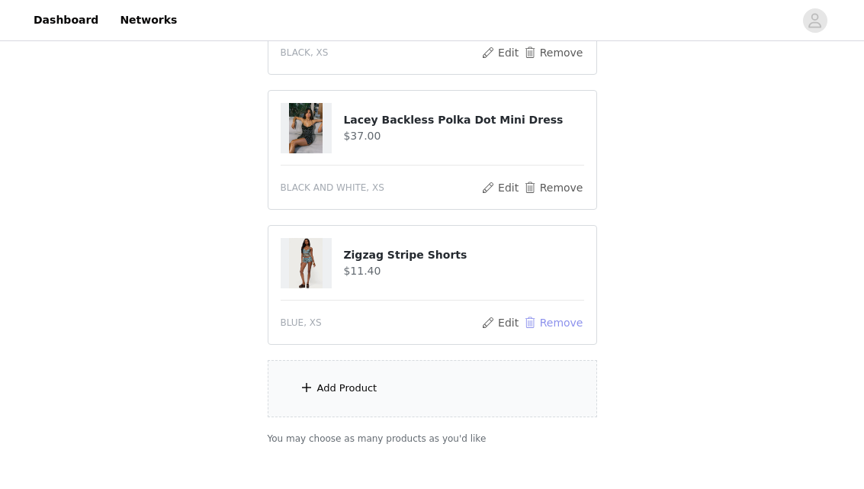
click at [554, 323] on button "Remove" at bounding box center [552, 322] width 61 height 18
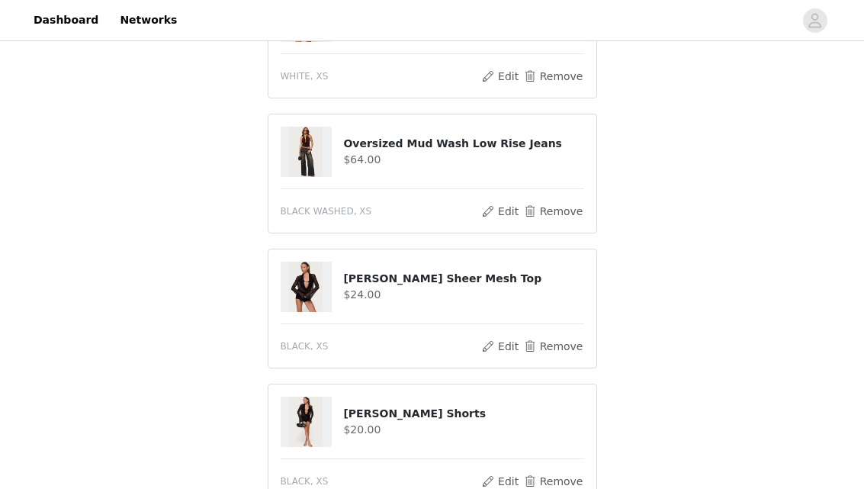
scroll to position [369, 0]
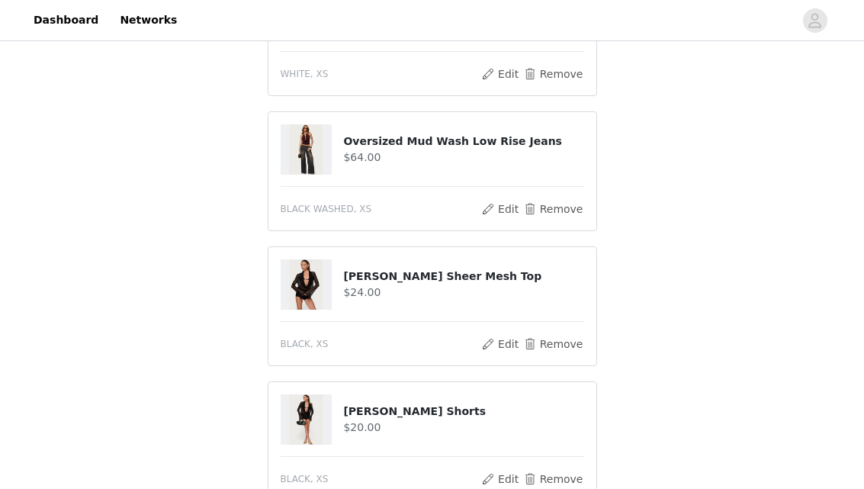
click at [387, 275] on h4 "[PERSON_NAME] Sheer Mesh Top" at bounding box center [463, 276] width 240 height 16
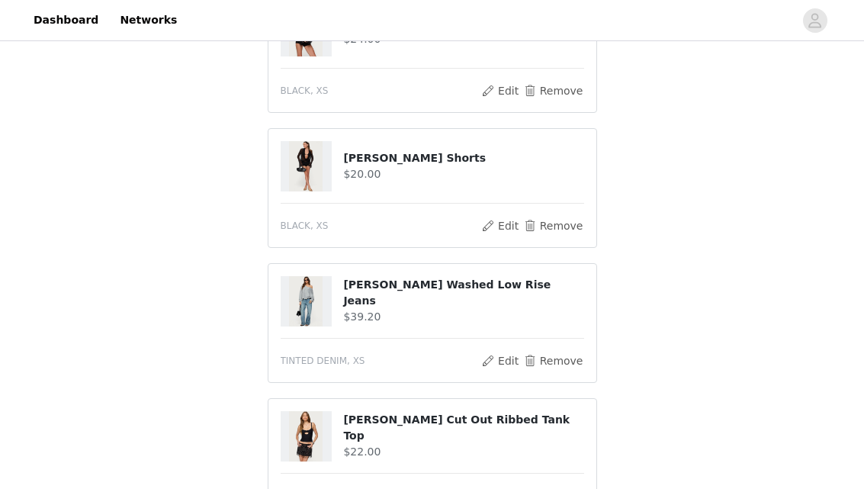
scroll to position [555, 0]
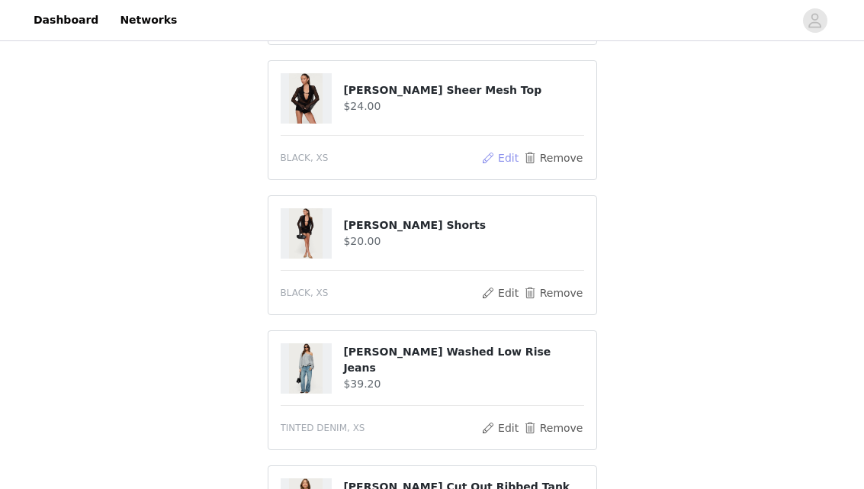
click at [501, 153] on button "Edit" at bounding box center [500, 158] width 39 height 18
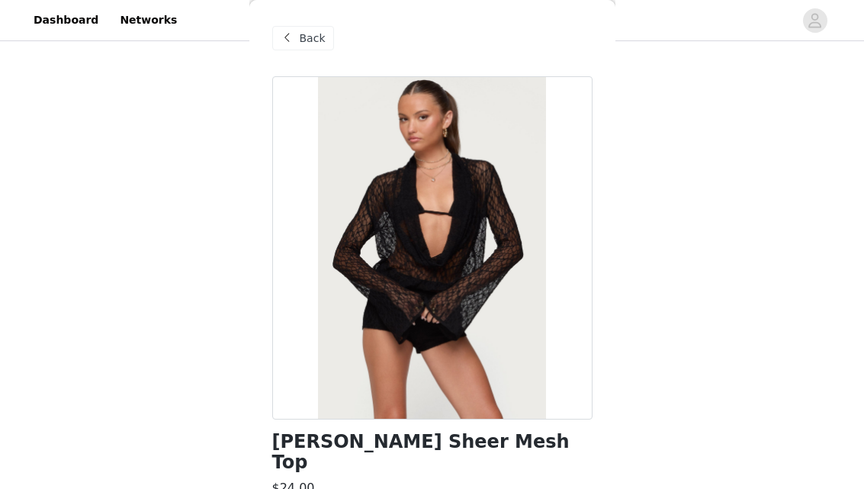
click at [320, 33] on span "Back" at bounding box center [313, 39] width 26 height 16
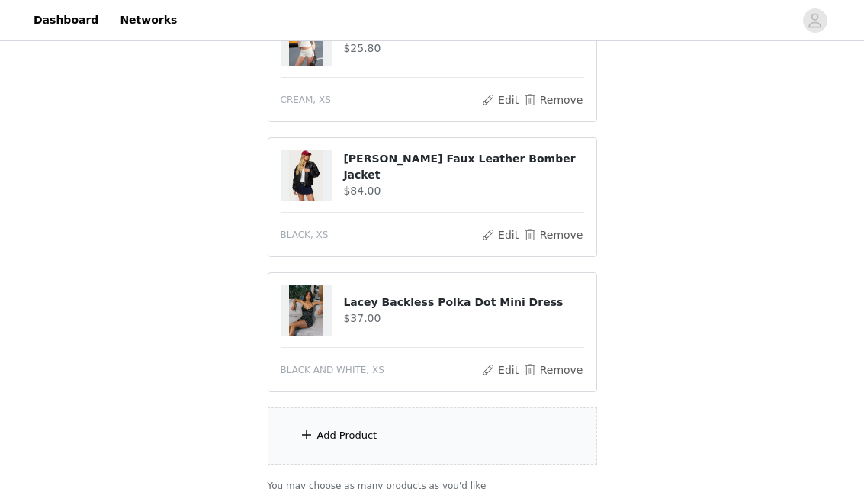
scroll to position [1144, 0]
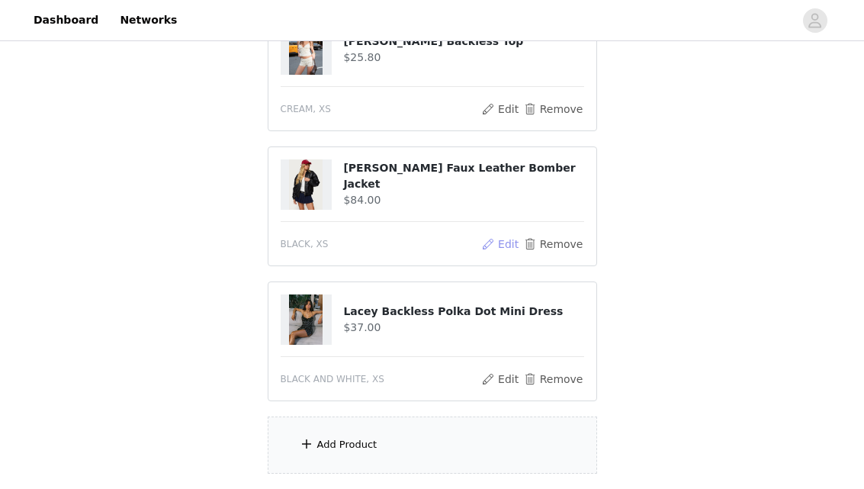
click at [504, 239] on button "Edit" at bounding box center [500, 244] width 39 height 18
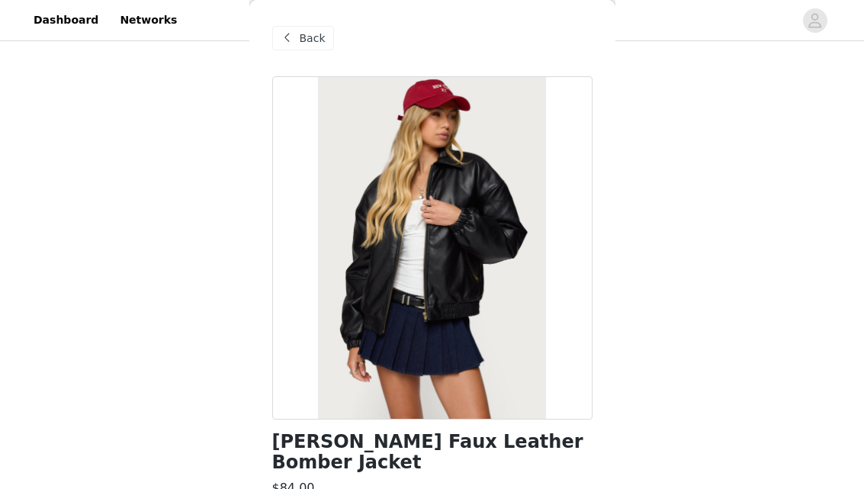
click at [314, 35] on span "Back" at bounding box center [313, 39] width 26 height 16
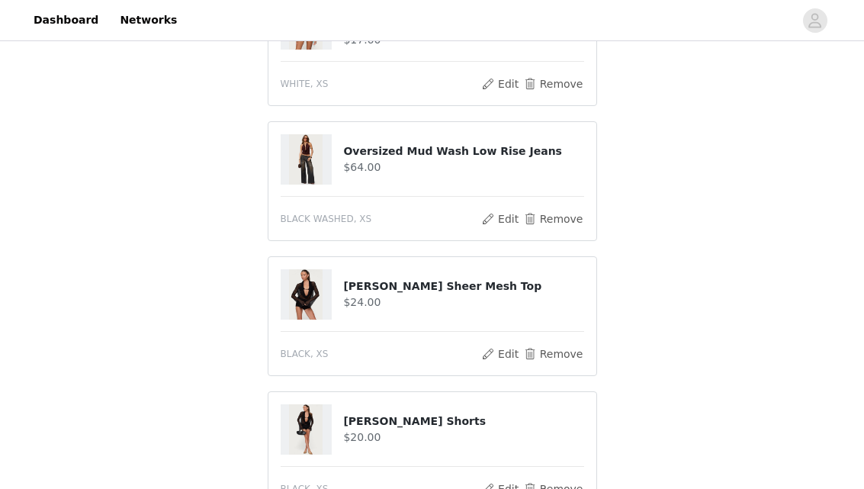
scroll to position [357, 0]
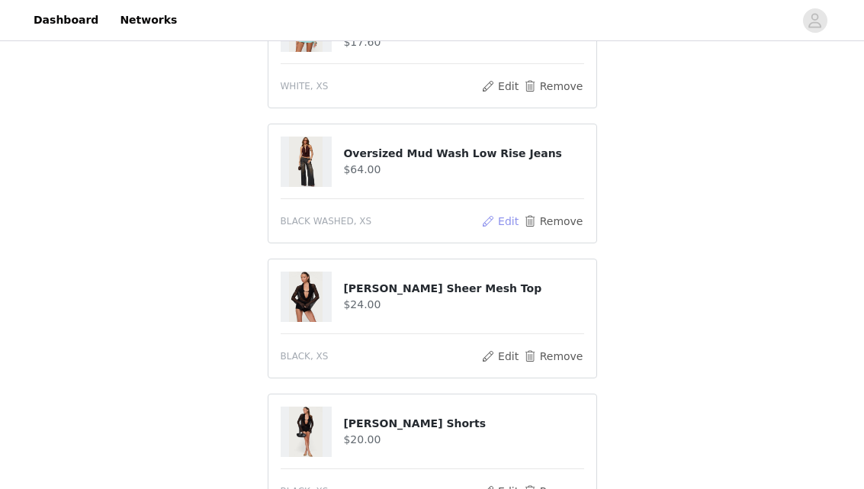
click at [503, 226] on button "Edit" at bounding box center [500, 221] width 39 height 18
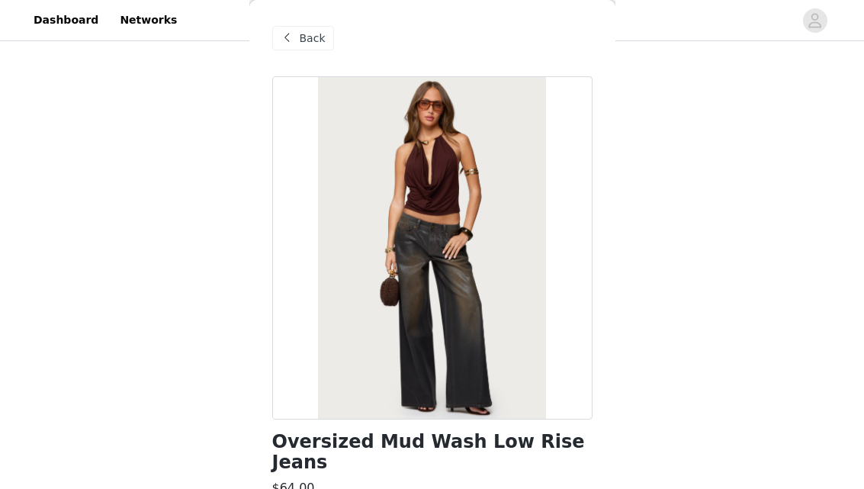
click at [314, 40] on span "Back" at bounding box center [313, 39] width 26 height 16
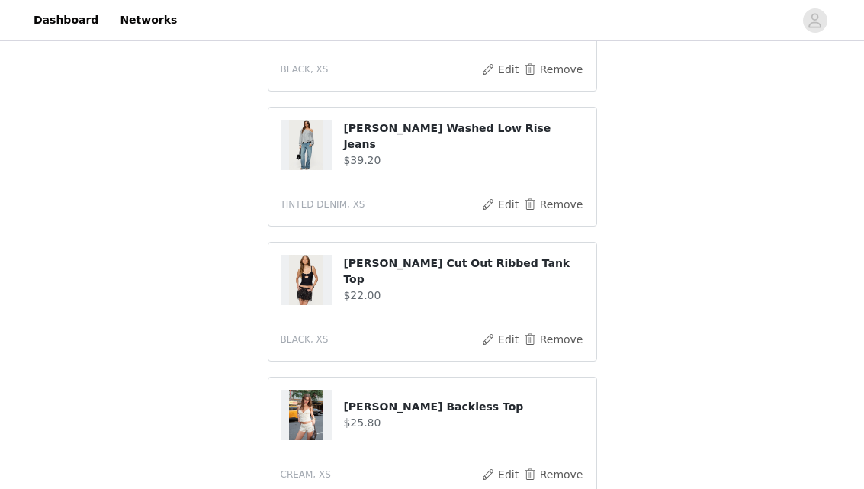
scroll to position [784, 0]
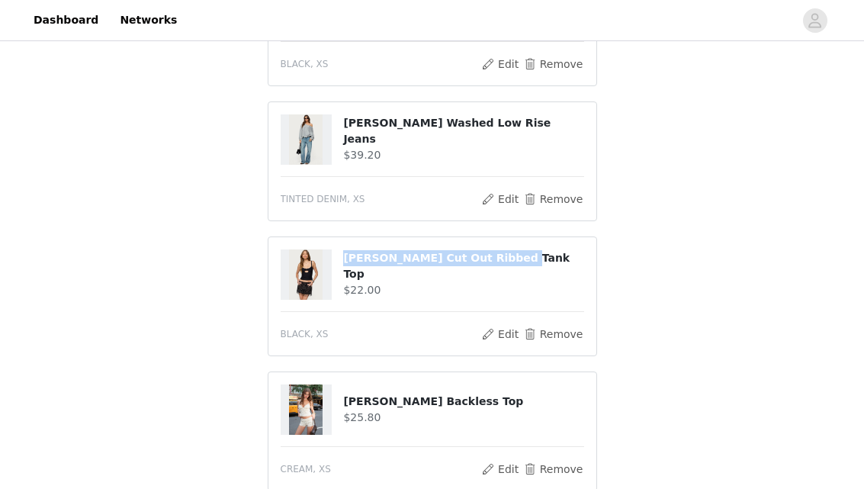
drag, startPoint x: 499, startPoint y: 269, endPoint x: 334, endPoint y: 268, distance: 165.5
click at [334, 268] on div "[PERSON_NAME] Cut Out Ribbed Tank Top $22.00" at bounding box center [433, 274] width 304 height 50
copy div "[PERSON_NAME] Cut Out Ribbed Tank Top"
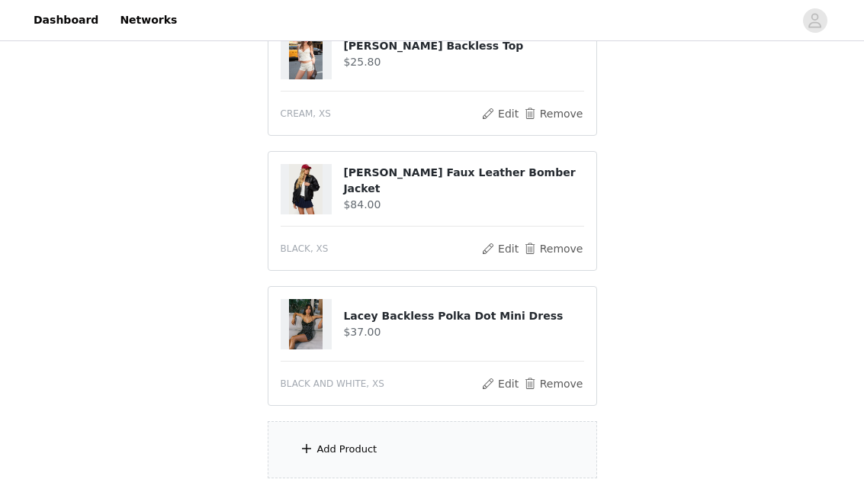
scroll to position [1137, 0]
